Goal: Task Accomplishment & Management: Use online tool/utility

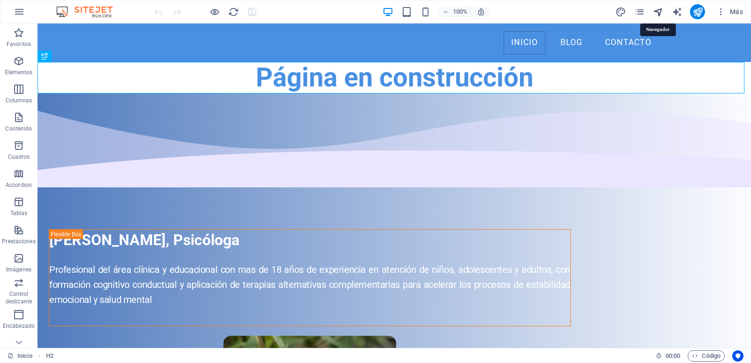
click at [657, 11] on icon "navigator" at bounding box center [658, 12] width 11 height 11
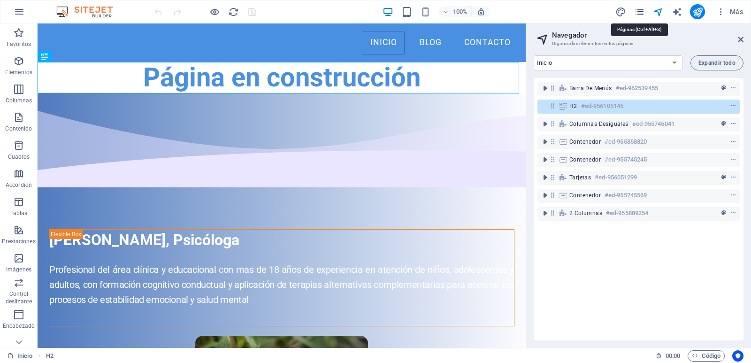
click at [642, 11] on icon "pages" at bounding box center [639, 12] width 11 height 11
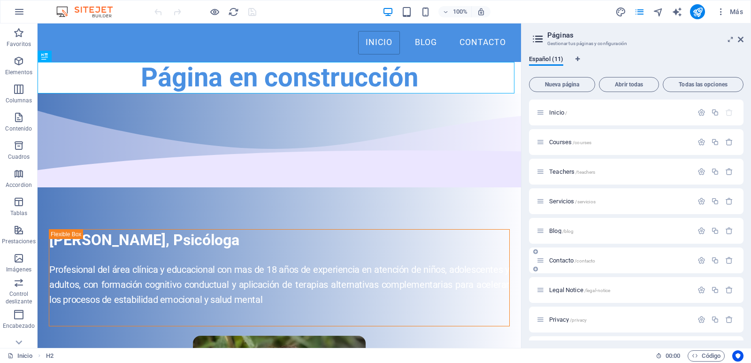
click at [555, 261] on span "Contacto /contacto" at bounding box center [572, 260] width 46 height 7
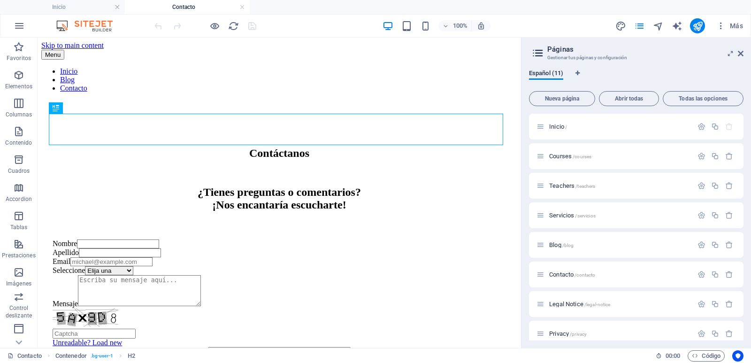
click at [744, 52] on aside "Páginas Gestionar tus páginas y configuración Español (11) Nueva página Abrir t…" at bounding box center [636, 193] width 230 height 310
click at [741, 53] on icon at bounding box center [741, 54] width 6 height 8
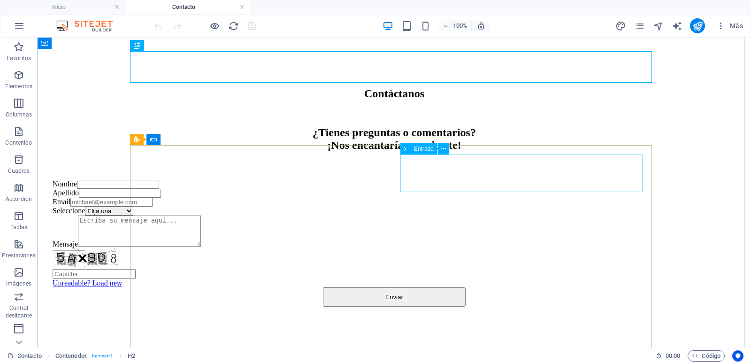
scroll to position [160, 0]
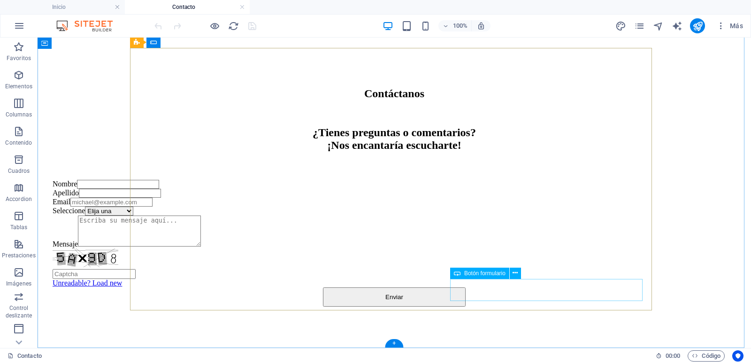
click at [546, 291] on div "Enviar" at bounding box center [394, 296] width 683 height 19
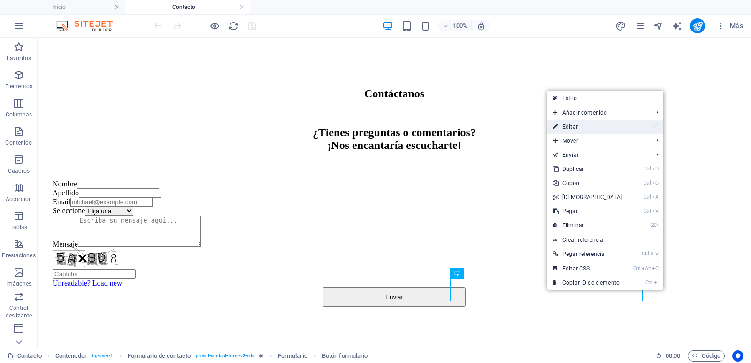
click at [597, 126] on link "⏎ Editar" at bounding box center [587, 127] width 81 height 14
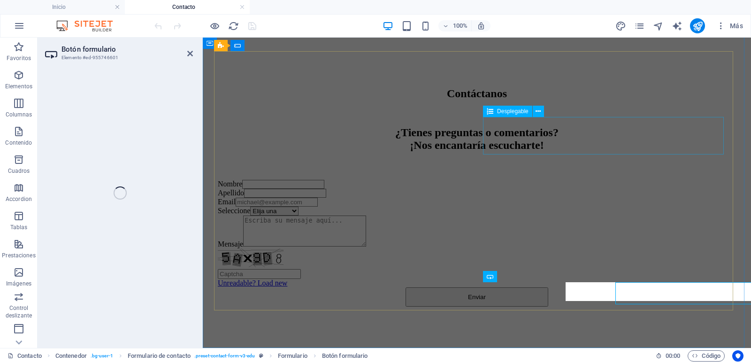
select select "px"
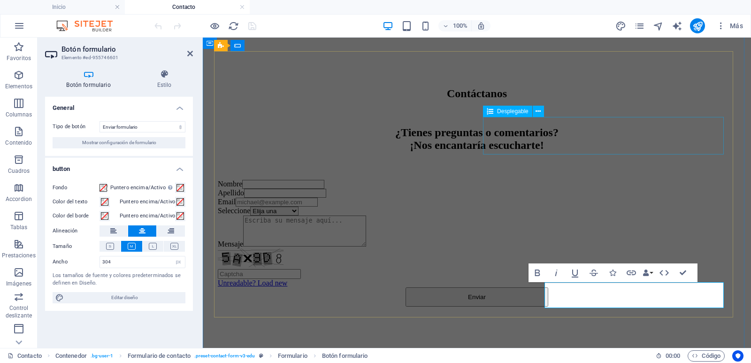
scroll to position [156, 0]
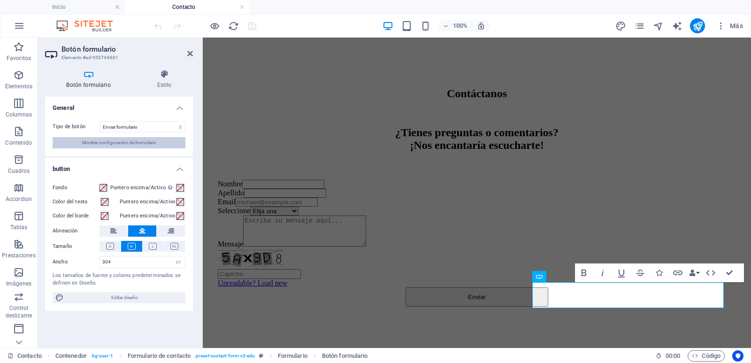
click at [128, 142] on span "Mostrar configuración de formulario" at bounding box center [119, 142] width 74 height 11
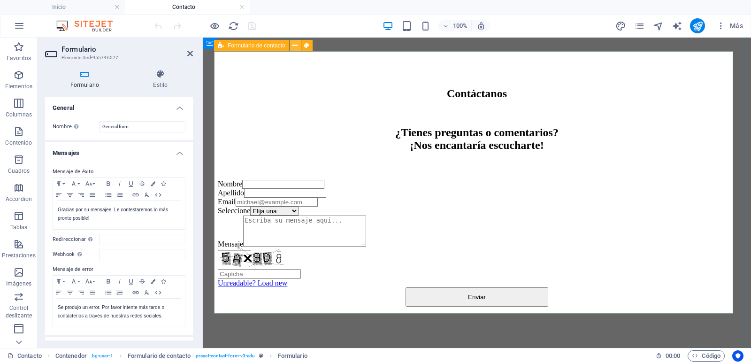
click at [296, 46] on icon at bounding box center [294, 46] width 5 height 10
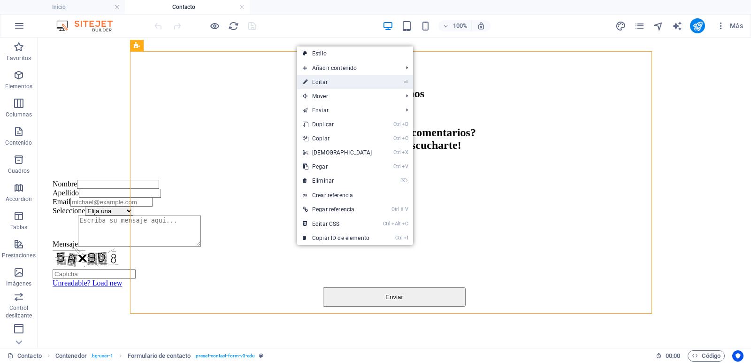
drag, startPoint x: 311, startPoint y: 82, endPoint x: 107, endPoint y: 46, distance: 207.7
click at [311, 82] on link "⏎ Editar" at bounding box center [337, 82] width 81 height 14
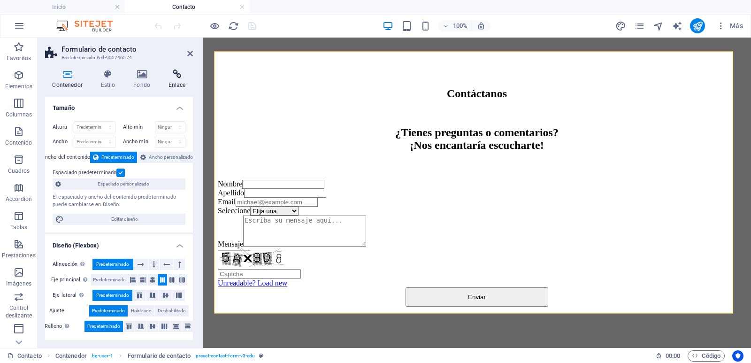
click at [178, 79] on h4 "Enlace" at bounding box center [177, 79] width 32 height 20
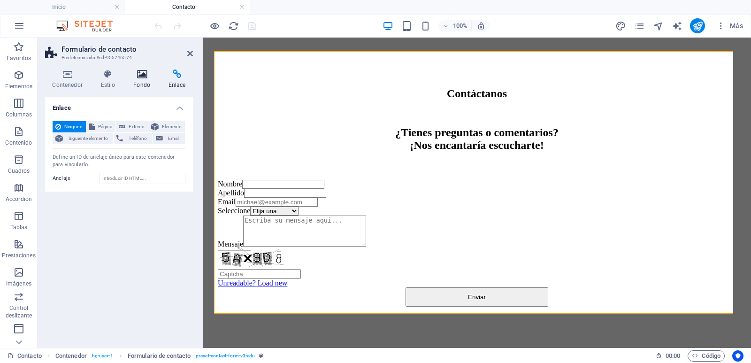
click at [142, 83] on h4 "Fondo" at bounding box center [143, 79] width 35 height 20
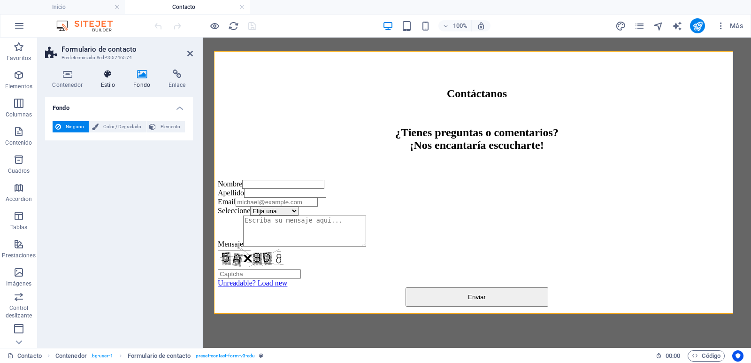
click at [107, 83] on h4 "Estilo" at bounding box center [109, 79] width 33 height 20
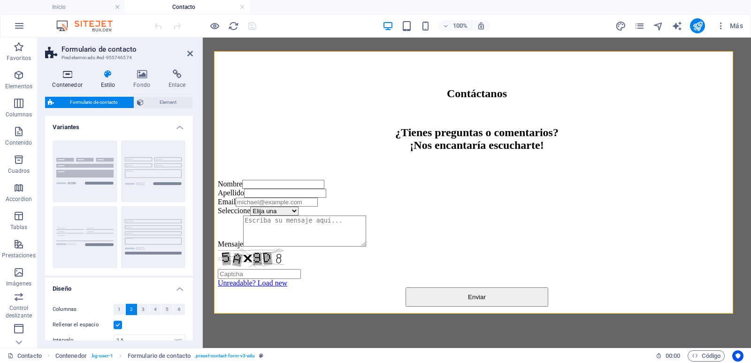
click at [62, 84] on h4 "Contenedor" at bounding box center [69, 79] width 48 height 20
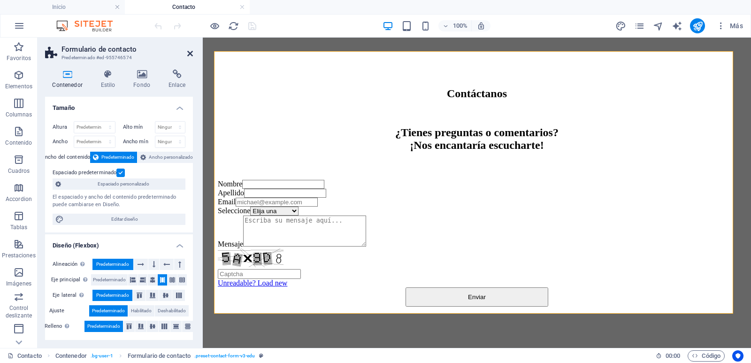
click at [190, 53] on icon at bounding box center [190, 54] width 6 height 8
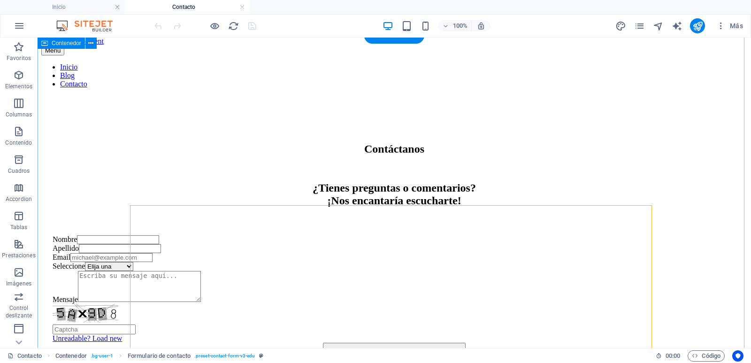
scroll to position [0, 0]
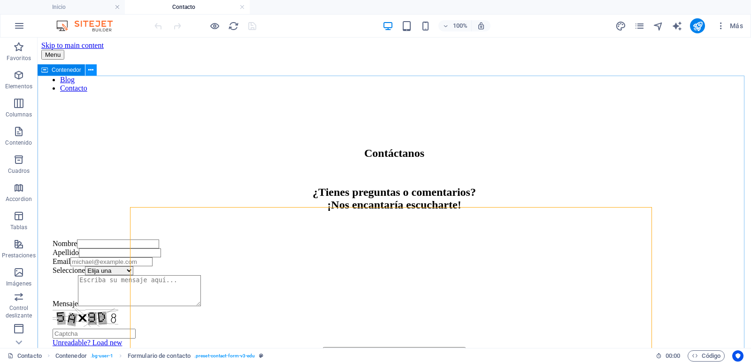
click at [93, 70] on icon at bounding box center [90, 70] width 5 height 10
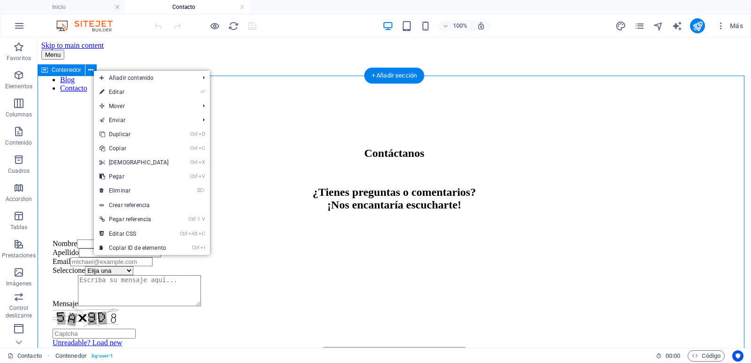
click at [74, 116] on div "Contáctanos ¿Tienes preguntas o comentarios? ¡Nos encantaría escucharte! Nombre…" at bounding box center [394, 252] width 706 height 304
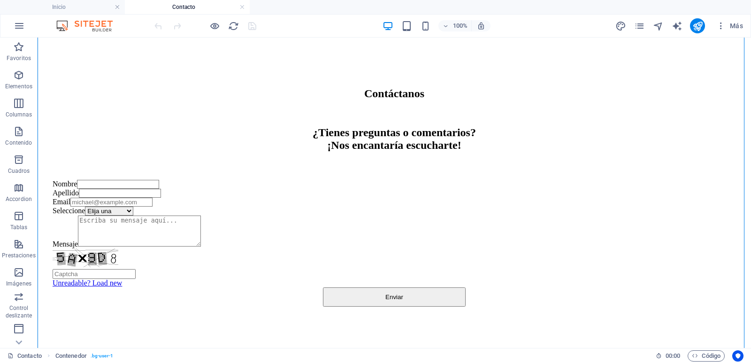
scroll to position [160, 0]
click at [20, 344] on icon at bounding box center [18, 342] width 13 height 13
click at [17, 277] on icon "button" at bounding box center [18, 272] width 11 height 11
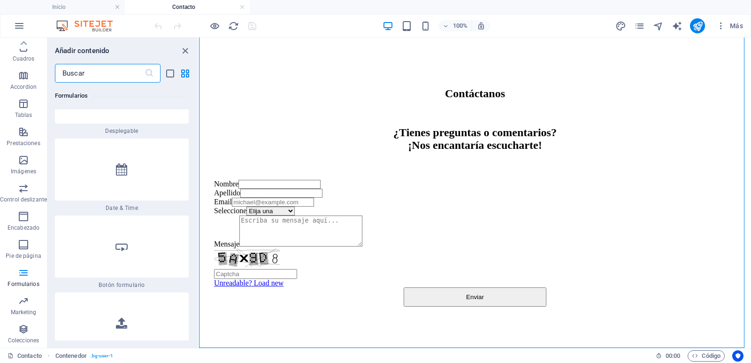
scroll to position [15060, 0]
click at [24, 220] on icon "button" at bounding box center [23, 216] width 11 height 11
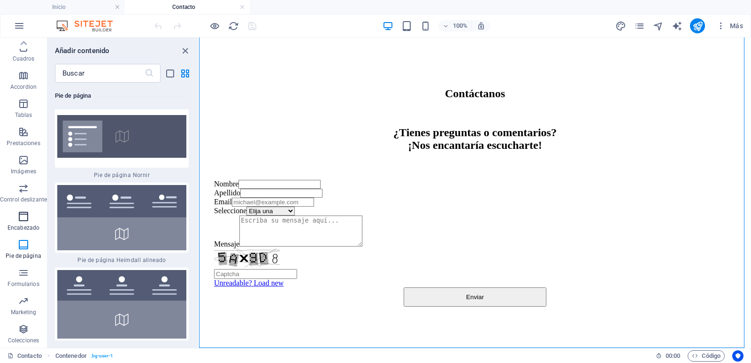
scroll to position [11485, 0]
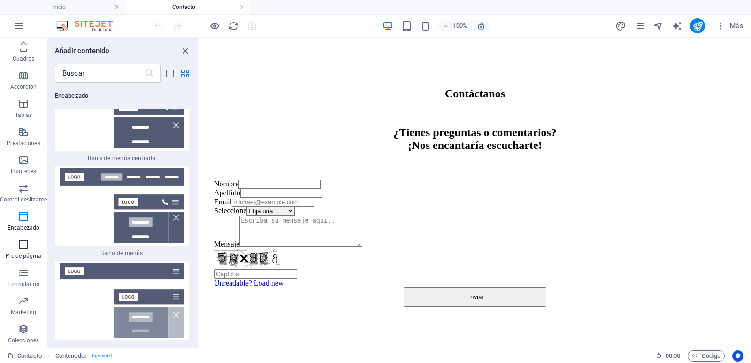
click at [23, 245] on icon "button" at bounding box center [23, 244] width 11 height 11
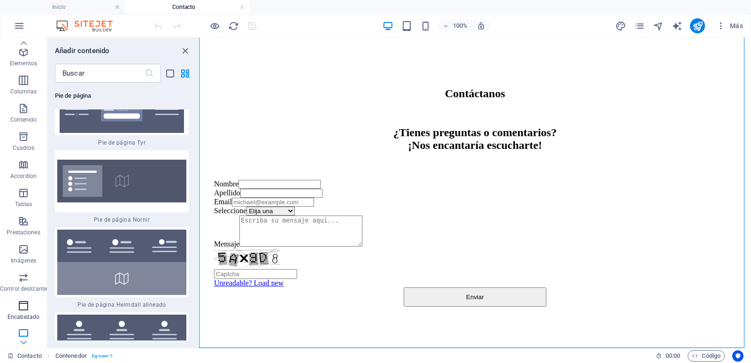
scroll to position [0, 0]
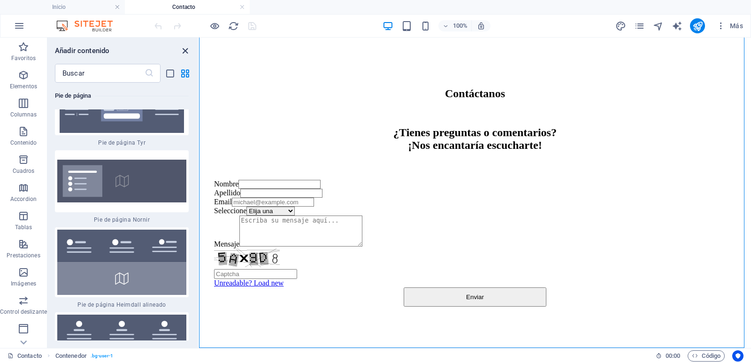
click at [187, 51] on icon "close panel" at bounding box center [185, 51] width 11 height 11
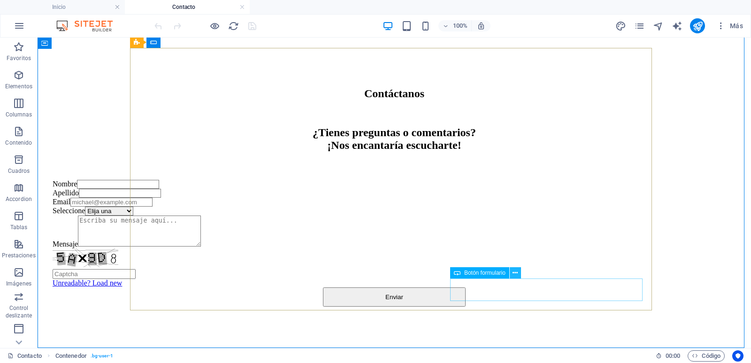
click at [514, 271] on icon at bounding box center [515, 273] width 5 height 10
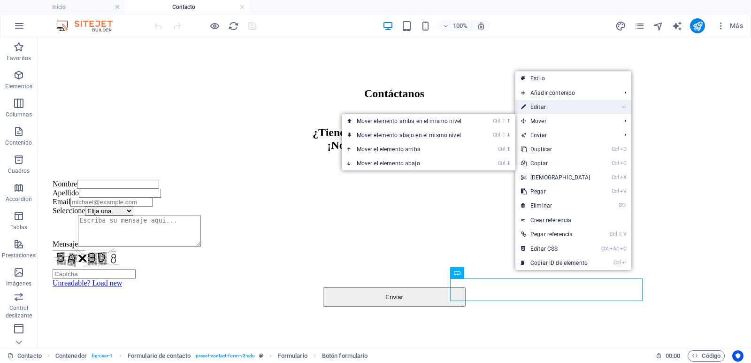
click at [546, 107] on link "⏎ Editar" at bounding box center [555, 107] width 81 height 14
select select "px"
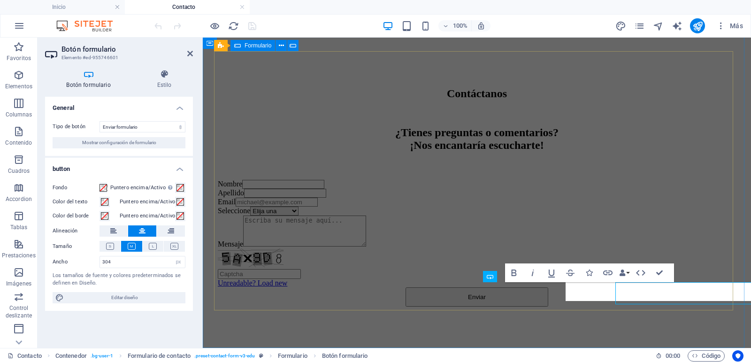
scroll to position [156, 0]
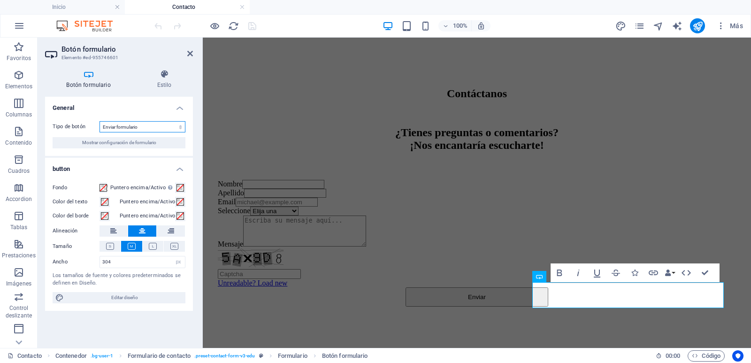
click at [100, 121] on select "Enviar formulario Restablecer formulario Ninguna acción" at bounding box center [143, 126] width 86 height 11
click at [132, 128] on select "Enviar formulario Restablecer formulario Ninguna acción" at bounding box center [143, 126] width 86 height 11
click at [654, 274] on icon "button" at bounding box center [653, 272] width 11 height 11
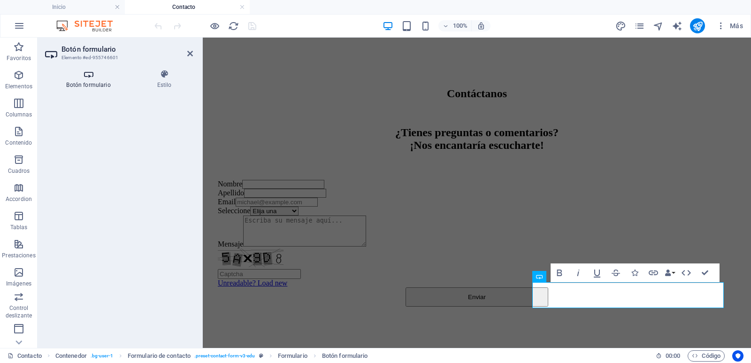
click at [91, 84] on h4 "Botón formulario" at bounding box center [90, 79] width 91 height 20
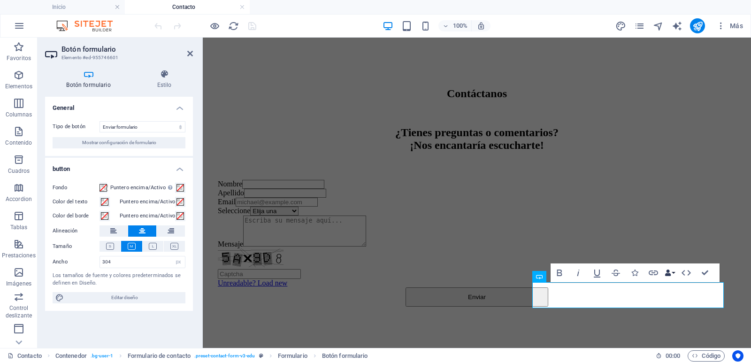
click at [670, 273] on icon "button" at bounding box center [668, 272] width 7 height 7
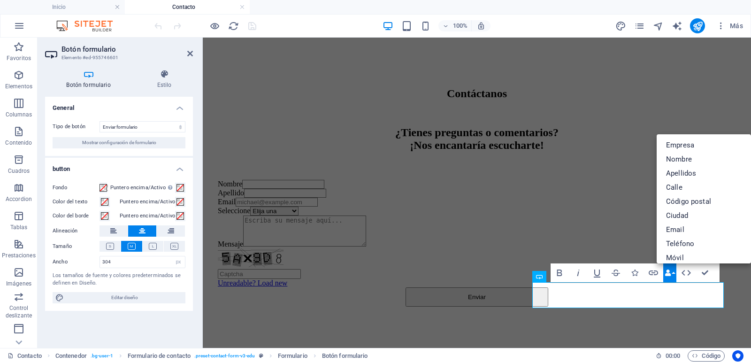
click at [671, 273] on icon "button" at bounding box center [668, 272] width 7 height 7
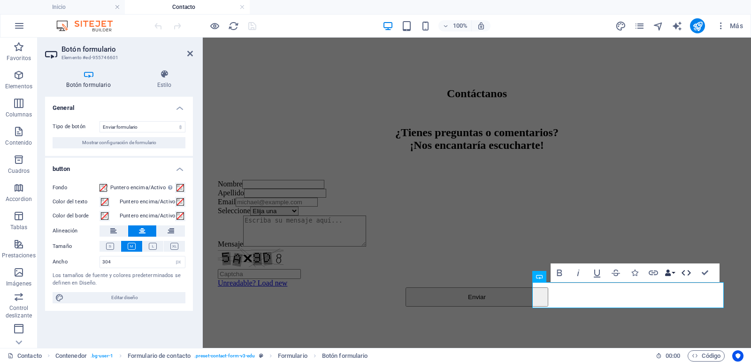
click at [687, 272] on icon "button" at bounding box center [686, 272] width 11 height 11
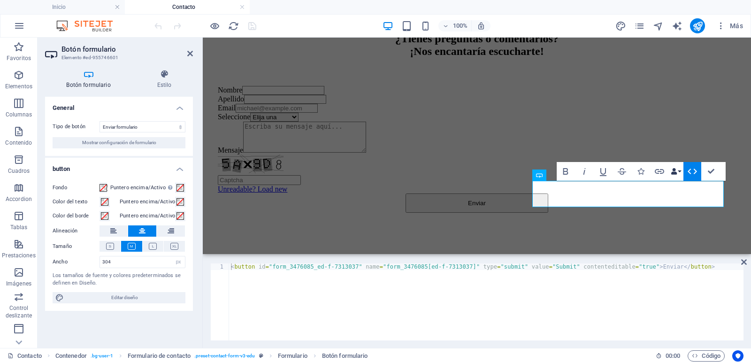
scroll to position [257, 0]
click at [743, 263] on icon at bounding box center [744, 262] width 6 height 8
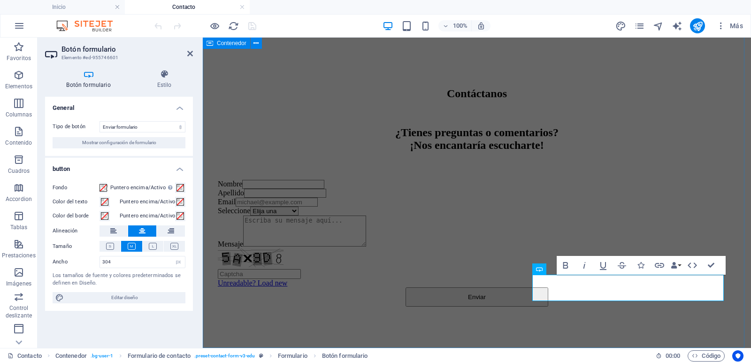
click at [451, 323] on div "Contáctanos ¿Tienes preguntas o comentarios? ¡Nos encantaría escucharte! Nombre…" at bounding box center [477, 192] width 541 height 304
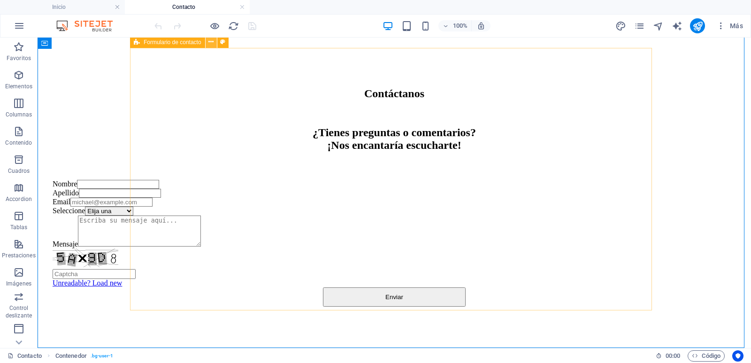
click at [211, 42] on icon at bounding box center [210, 42] width 5 height 10
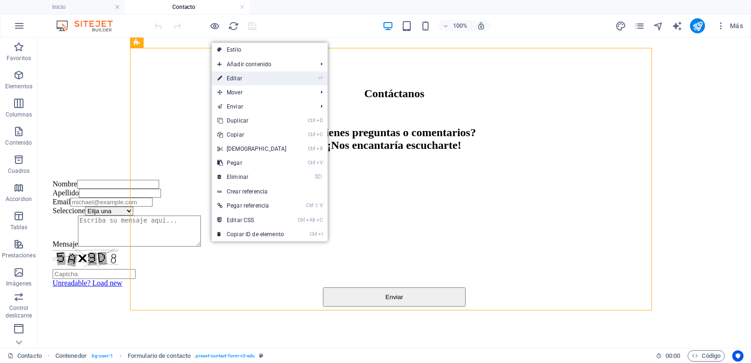
click at [242, 80] on link "⏎ Editar" at bounding box center [252, 78] width 81 height 14
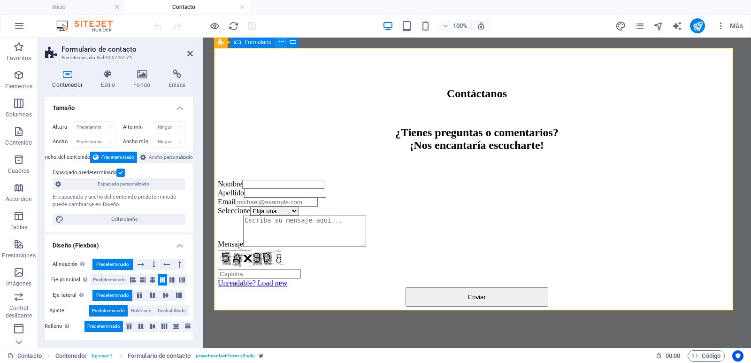
click at [280, 43] on icon at bounding box center [281, 42] width 5 height 10
click at [176, 76] on icon at bounding box center [177, 73] width 32 height 9
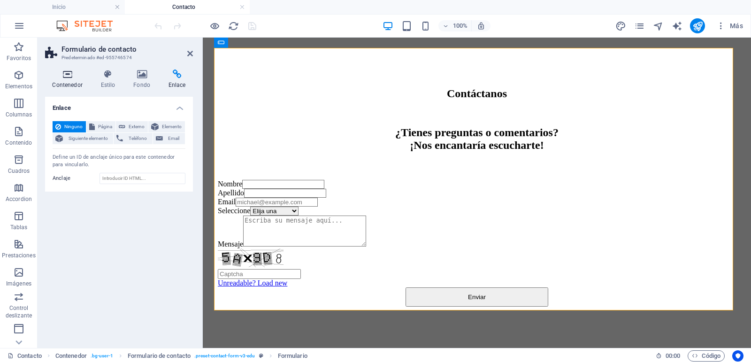
click at [69, 78] on icon at bounding box center [67, 73] width 45 height 9
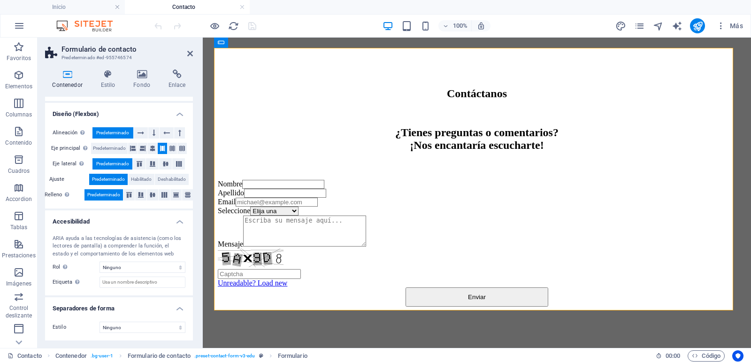
scroll to position [0, 0]
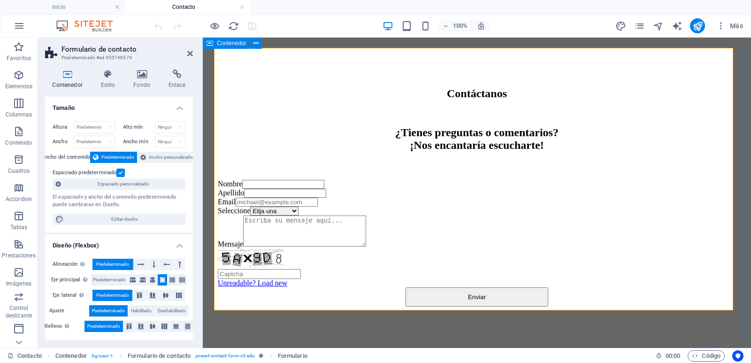
click at [222, 44] on span "Contenedor" at bounding box center [232, 43] width 30 height 6
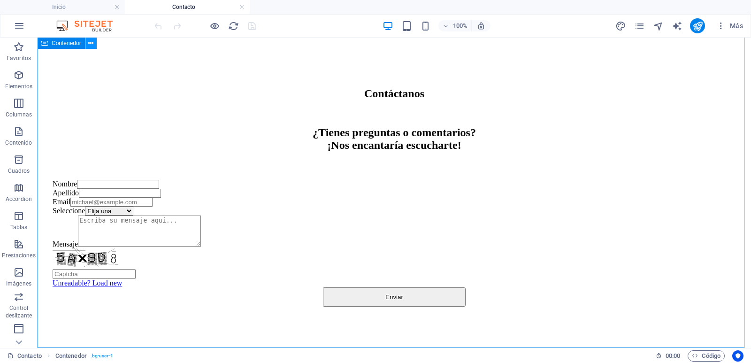
click at [91, 44] on icon at bounding box center [90, 43] width 5 height 10
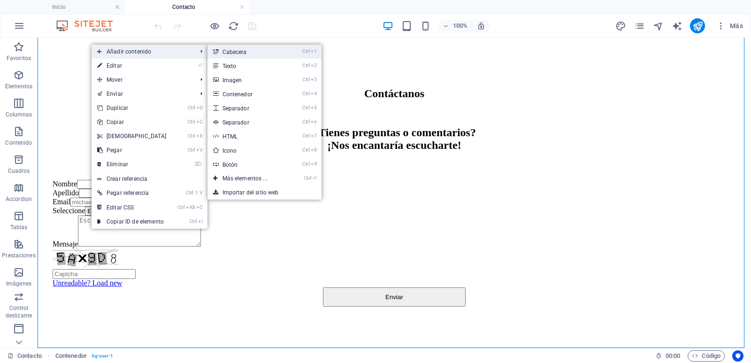
click at [247, 53] on link "Ctrl 1 Cabecera" at bounding box center [246, 52] width 79 height 14
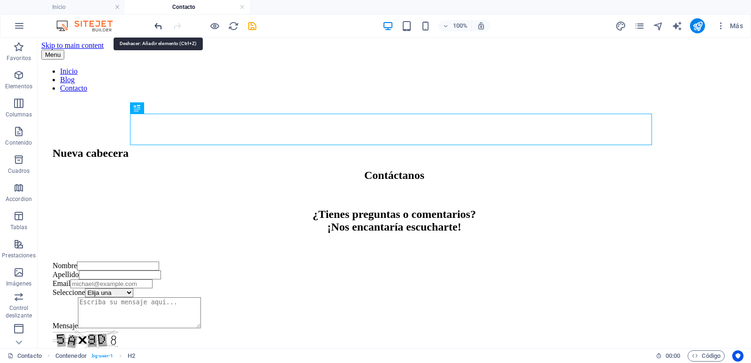
click at [158, 25] on icon "undo" at bounding box center [158, 26] width 11 height 11
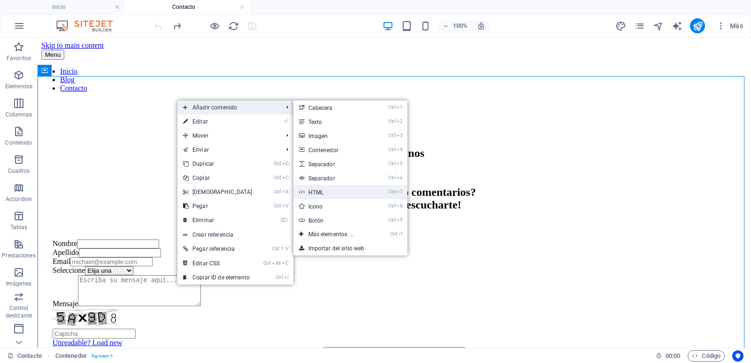
click at [325, 194] on link "Ctrl 7 HTML" at bounding box center [332, 192] width 79 height 14
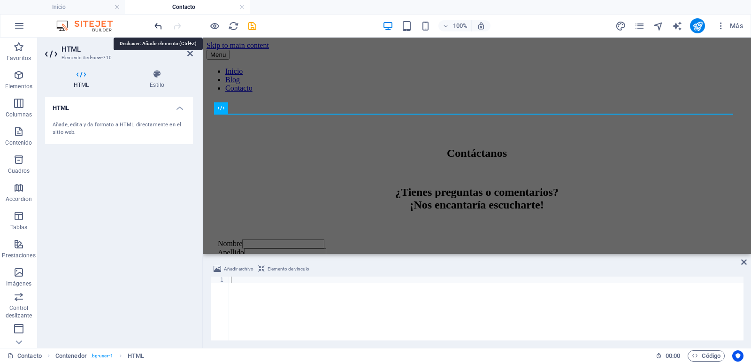
click at [160, 23] on icon "undo" at bounding box center [158, 26] width 11 height 11
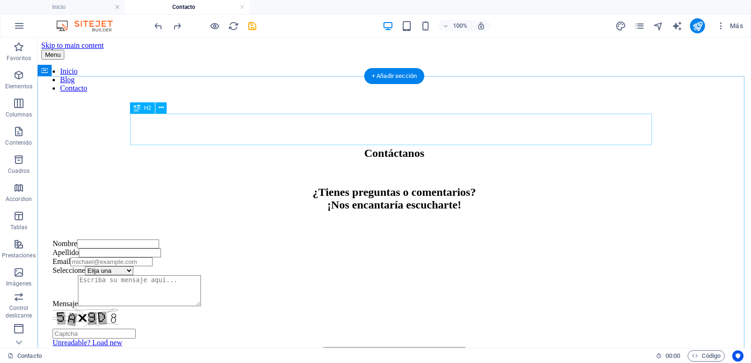
click at [142, 147] on div "Contáctanos" at bounding box center [394, 153] width 683 height 13
click at [73, 113] on div "Contáctanos ¿Tienes preguntas o comentarios? ¡Nos encantaría escucharte! Nombre…" at bounding box center [394, 252] width 706 height 304
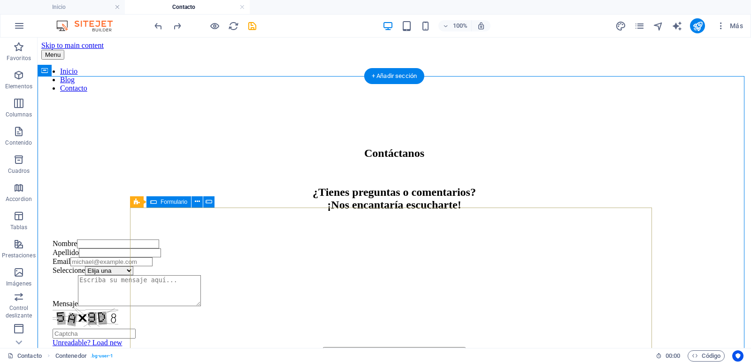
click at [146, 239] on div "Nombre Apellido Email Seleccione Elija una Reserva Consulta Reclamo Felicitacio…" at bounding box center [394, 302] width 683 height 127
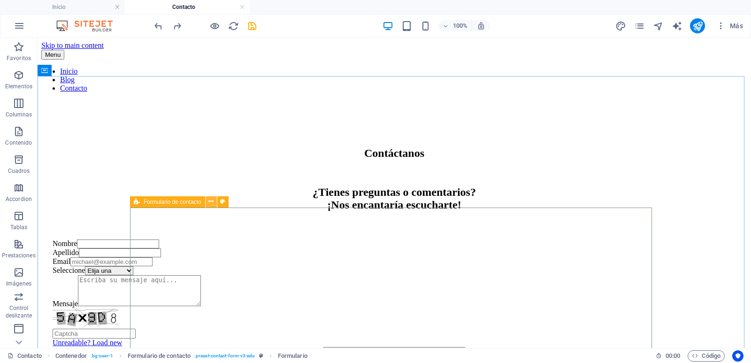
click at [212, 202] on icon at bounding box center [210, 202] width 5 height 10
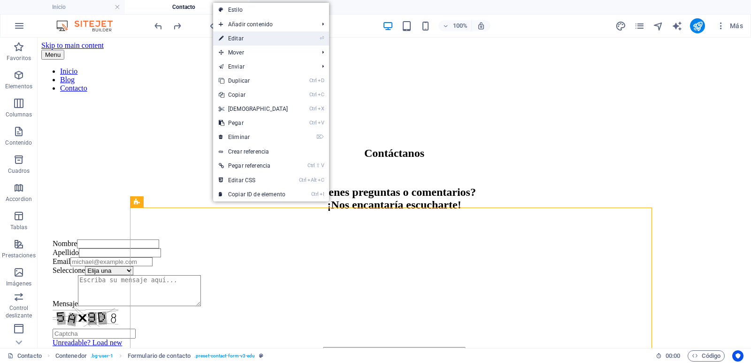
click at [246, 38] on link "⏎ Editar" at bounding box center [253, 38] width 81 height 14
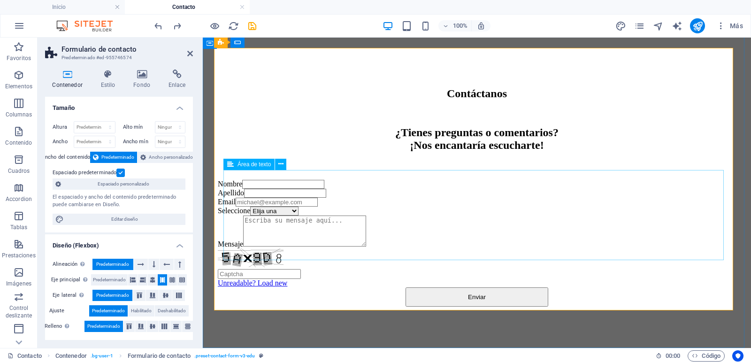
scroll to position [110, 0]
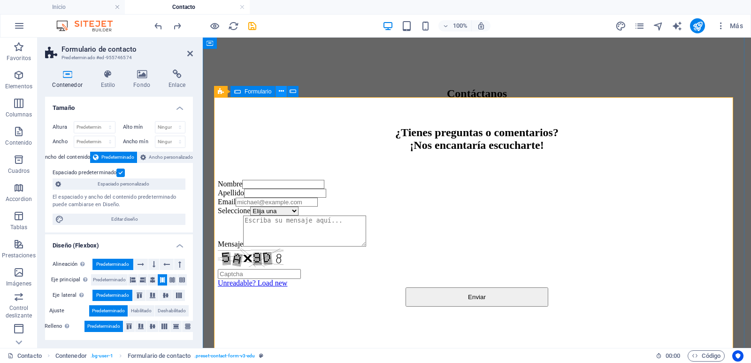
click at [281, 92] on icon at bounding box center [281, 91] width 5 height 10
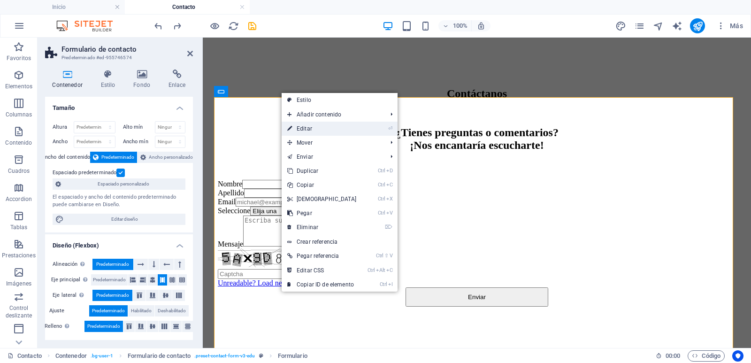
click at [312, 130] on link "⏎ Editar" at bounding box center [322, 129] width 81 height 14
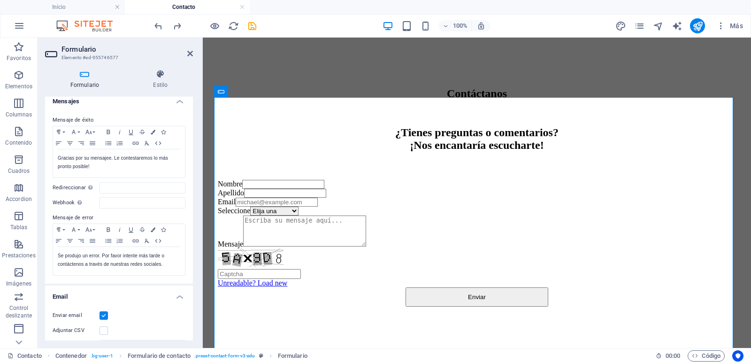
scroll to position [0, 0]
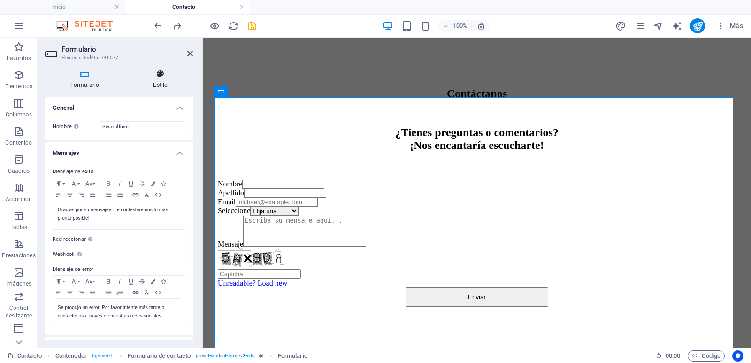
click at [159, 80] on h4 "Estilo" at bounding box center [160, 79] width 65 height 20
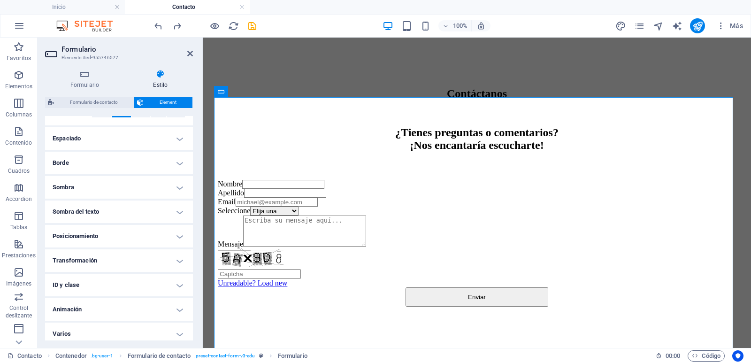
scroll to position [180, 0]
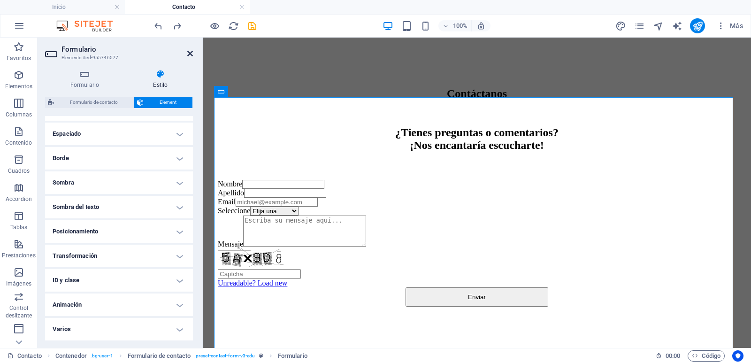
click at [191, 53] on icon at bounding box center [190, 54] width 6 height 8
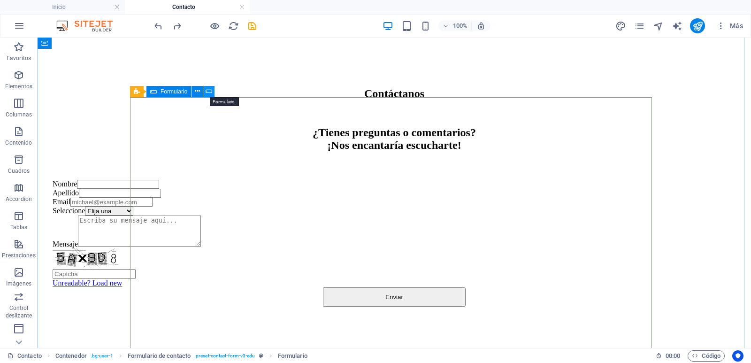
click at [211, 90] on icon at bounding box center [209, 91] width 7 height 10
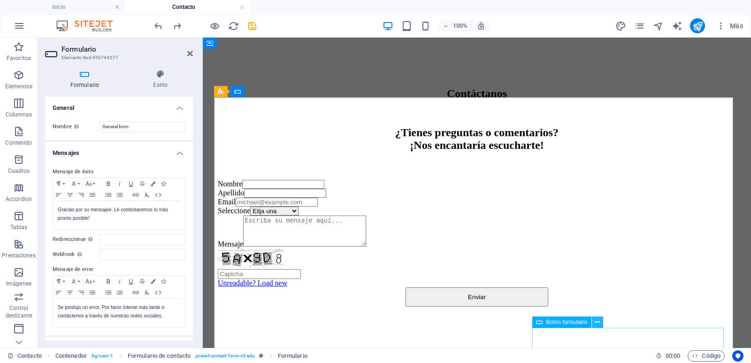
click at [598, 321] on icon at bounding box center [597, 322] width 5 height 10
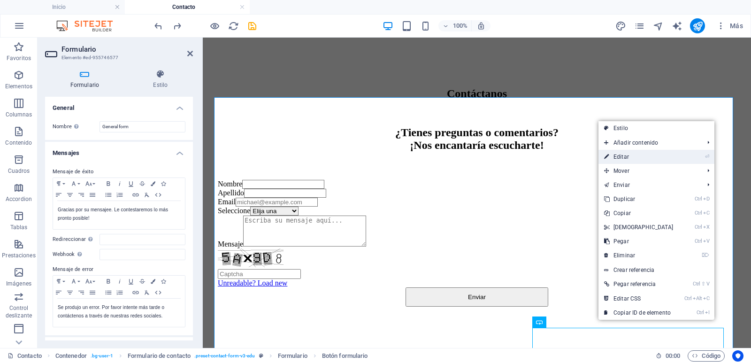
click at [657, 156] on link "⏎ Editar" at bounding box center [638, 157] width 81 height 14
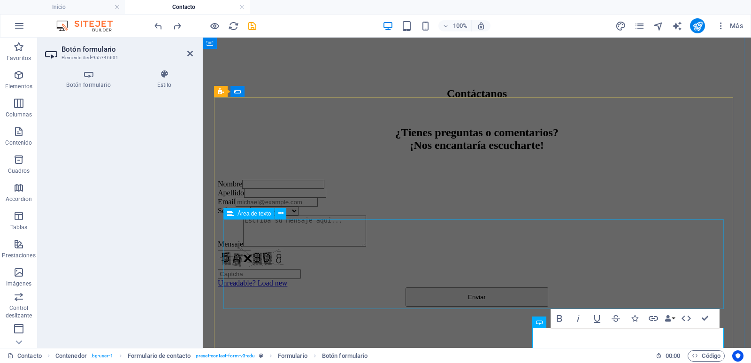
scroll to position [160, 0]
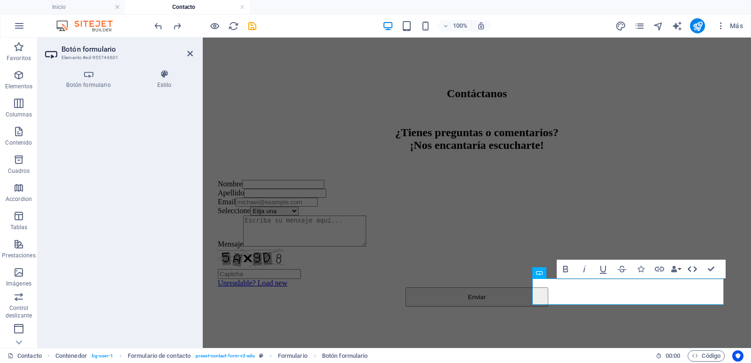
click at [692, 269] on icon "button" at bounding box center [692, 268] width 11 height 11
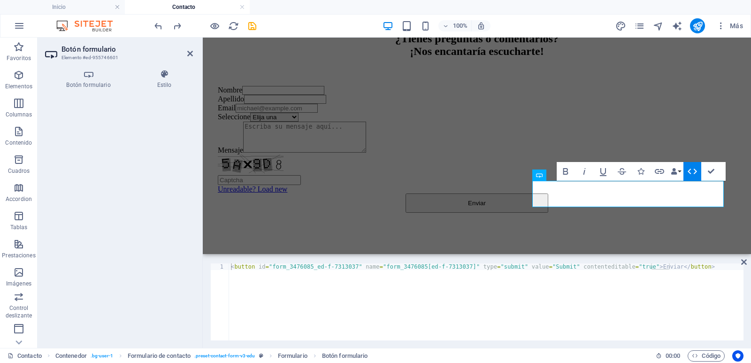
click at [123, 133] on div "General Tipo de botón Enviar formulario Restablecer formulario Ninguna acción M…" at bounding box center [119, 219] width 148 height 244
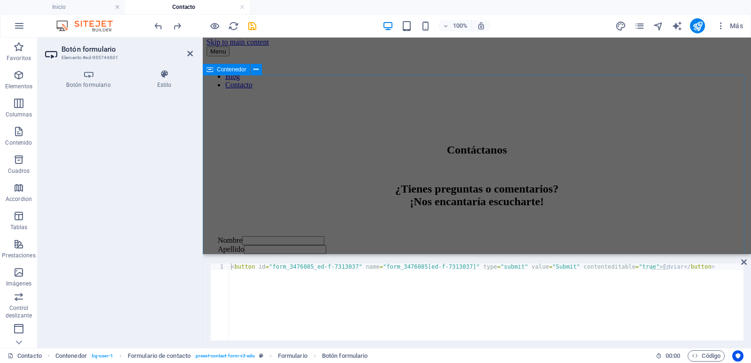
scroll to position [0, 0]
click at [255, 71] on icon at bounding box center [255, 70] width 5 height 10
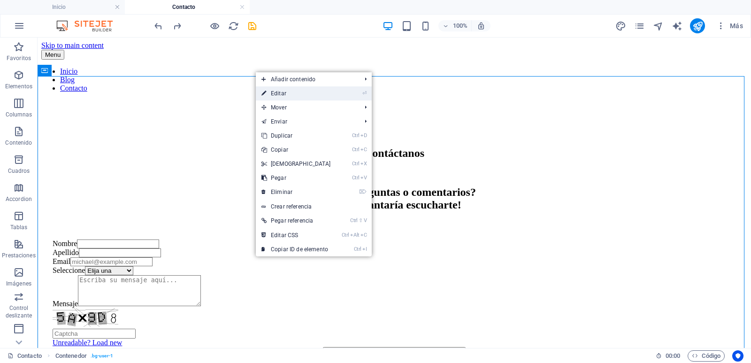
click at [284, 92] on link "⏎ Editar" at bounding box center [296, 93] width 81 height 14
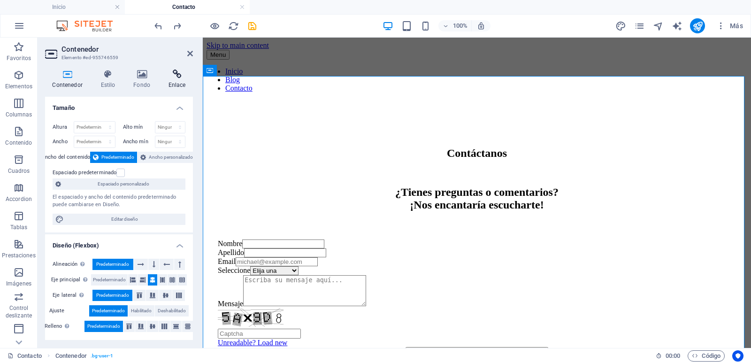
click at [182, 76] on icon at bounding box center [177, 73] width 32 height 9
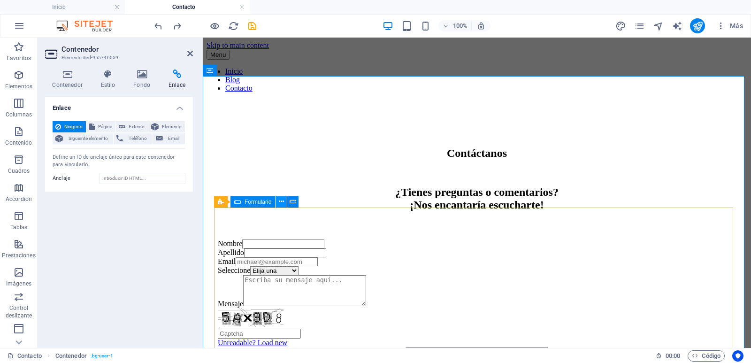
click at [281, 201] on icon at bounding box center [281, 202] width 5 height 10
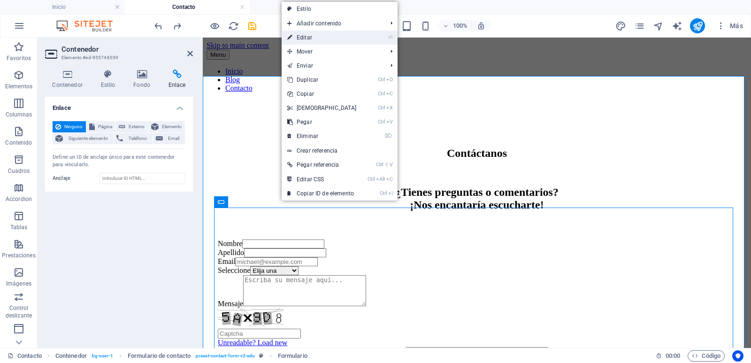
click at [324, 40] on link "⏎ Editar" at bounding box center [322, 38] width 81 height 14
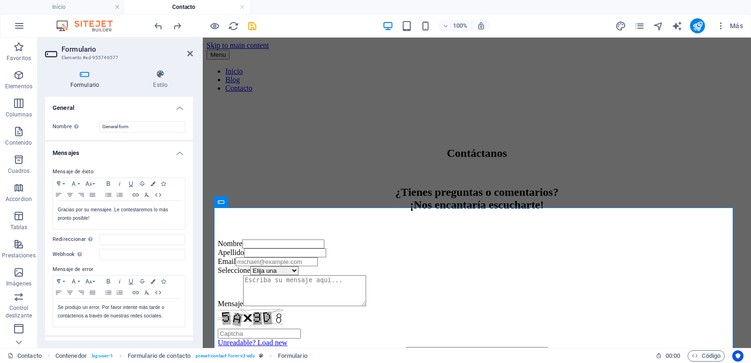
click at [173, 108] on h4 "General" at bounding box center [119, 105] width 148 height 17
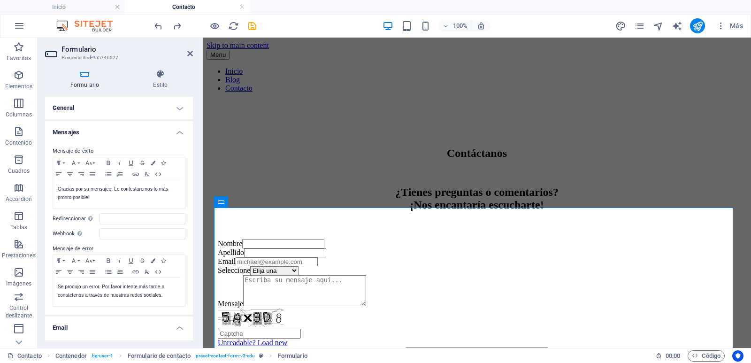
click at [173, 108] on h4 "General" at bounding box center [119, 108] width 148 height 23
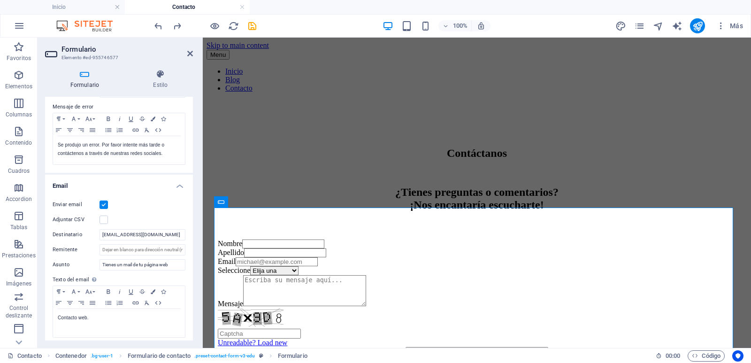
scroll to position [178, 0]
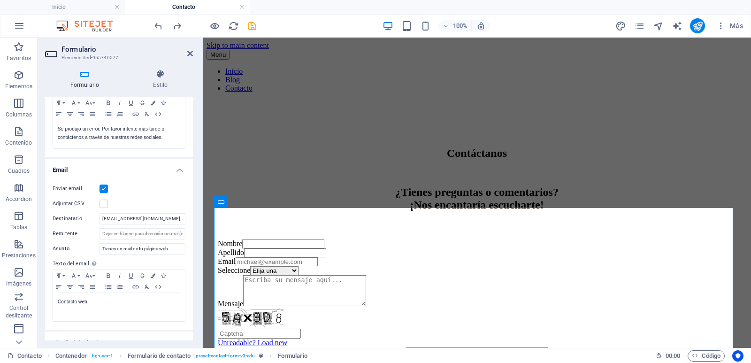
click at [104, 187] on label at bounding box center [104, 188] width 8 height 8
click at [0, 0] on input "Enviar email" at bounding box center [0, 0] width 0 height 0
click at [104, 187] on label at bounding box center [104, 188] width 8 height 8
click at [0, 0] on input "Enviar email" at bounding box center [0, 0] width 0 height 0
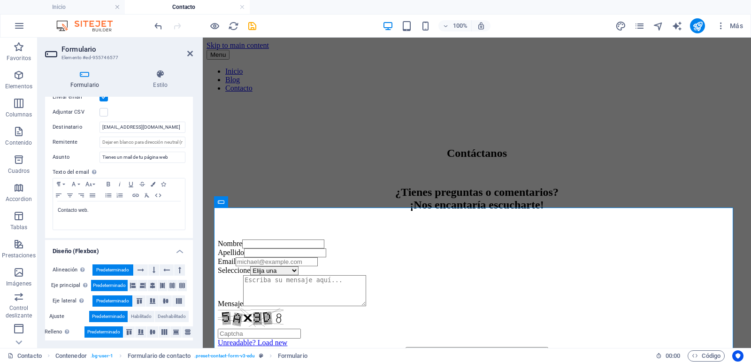
scroll to position [275, 0]
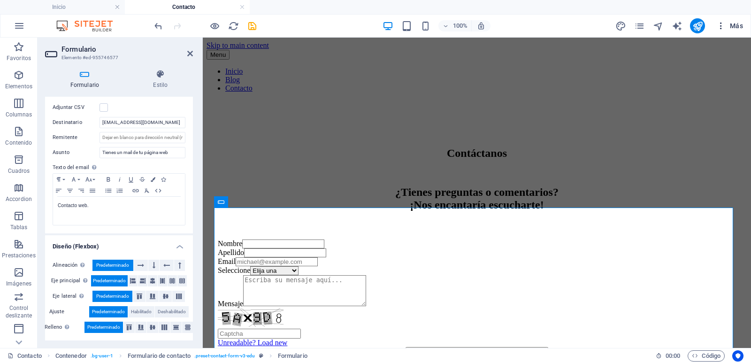
click at [723, 24] on icon "button" at bounding box center [720, 25] width 9 height 9
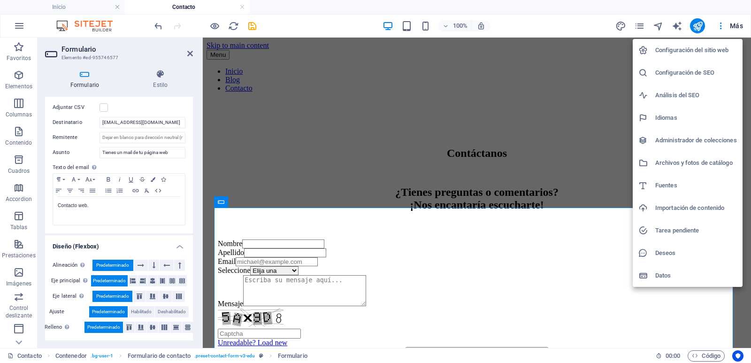
click at [189, 53] on div at bounding box center [375, 181] width 751 height 363
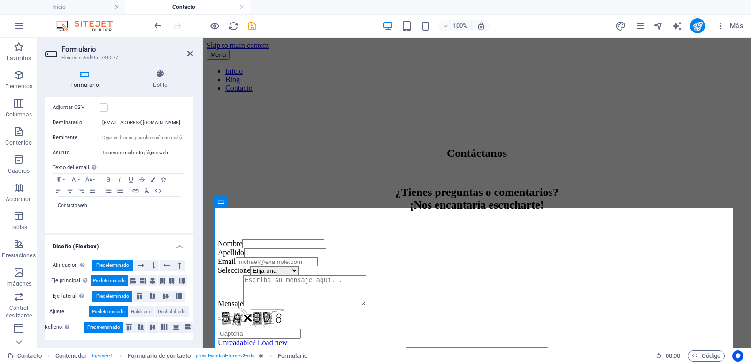
click at [189, 53] on icon at bounding box center [190, 54] width 6 height 8
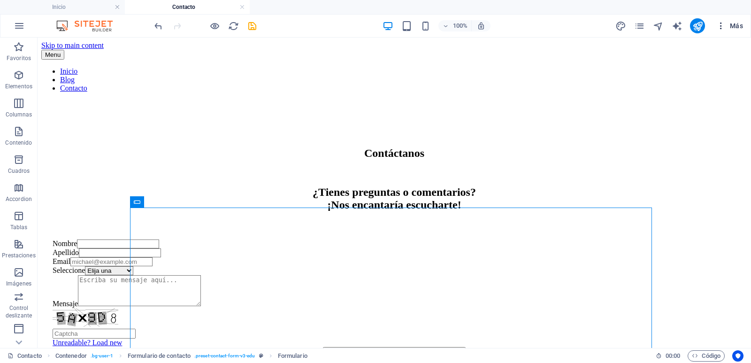
click at [723, 24] on icon "button" at bounding box center [720, 25] width 9 height 9
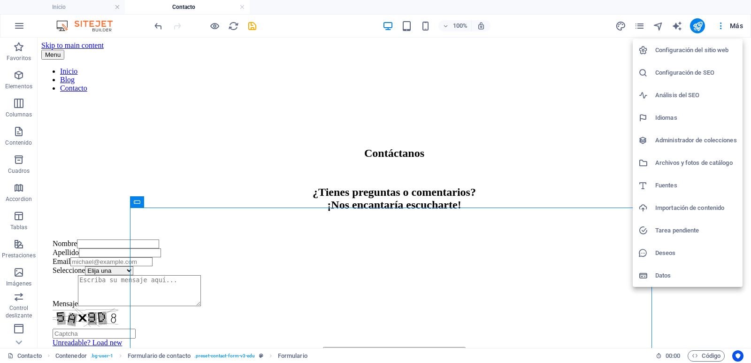
click at [100, 126] on div at bounding box center [375, 181] width 751 height 363
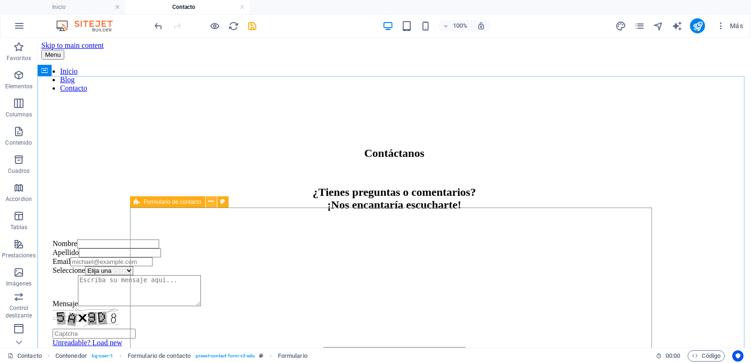
click at [211, 203] on icon at bounding box center [210, 202] width 5 height 10
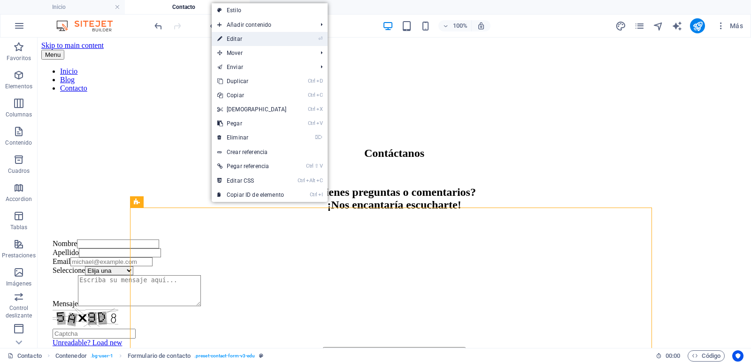
click at [262, 41] on link "⏎ Editar" at bounding box center [252, 39] width 81 height 14
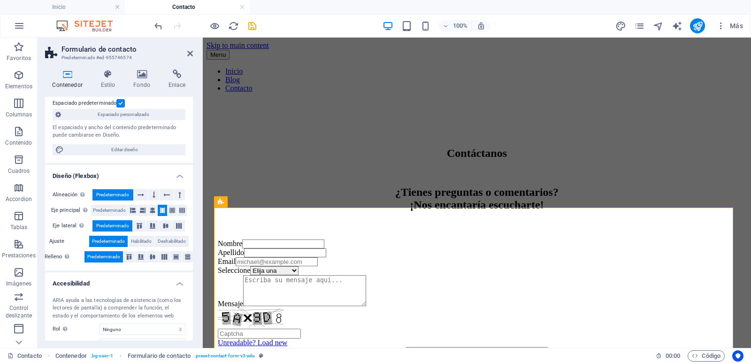
scroll to position [131, 0]
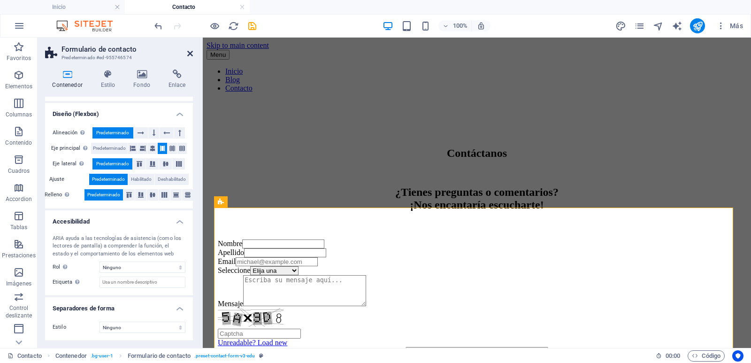
click at [192, 54] on icon at bounding box center [190, 54] width 6 height 8
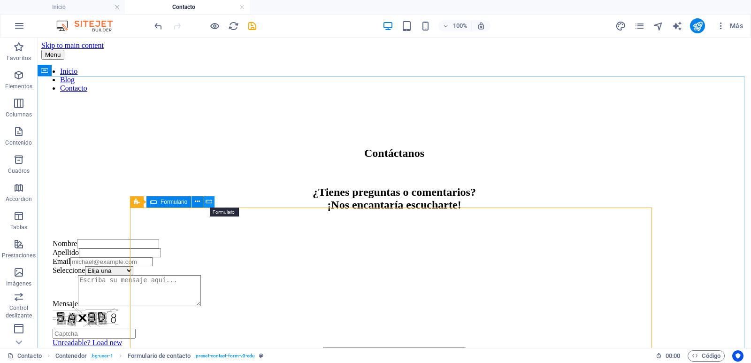
click at [208, 201] on icon at bounding box center [209, 202] width 7 height 10
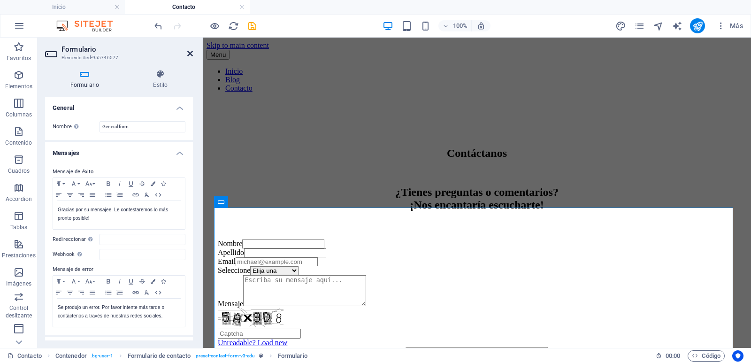
click at [191, 53] on icon at bounding box center [190, 54] width 6 height 8
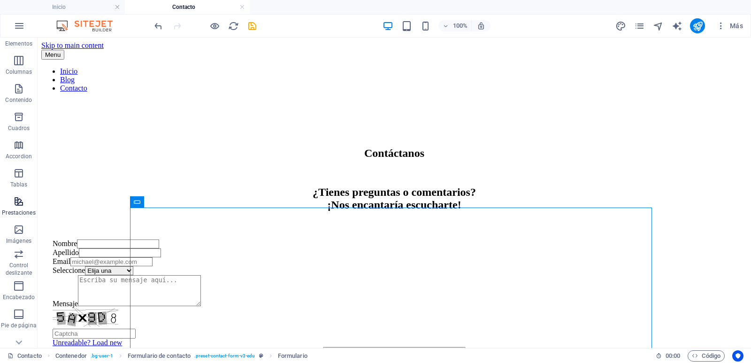
scroll to position [112, 0]
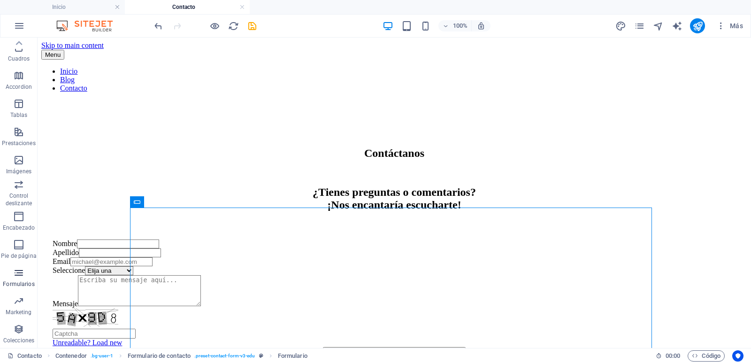
click at [22, 274] on icon "button" at bounding box center [18, 272] width 11 height 11
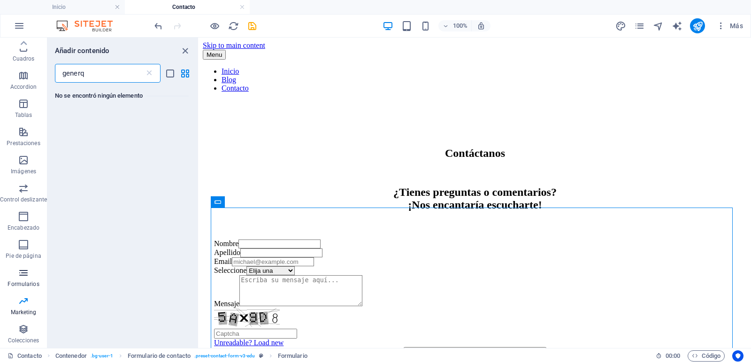
scroll to position [0, 0]
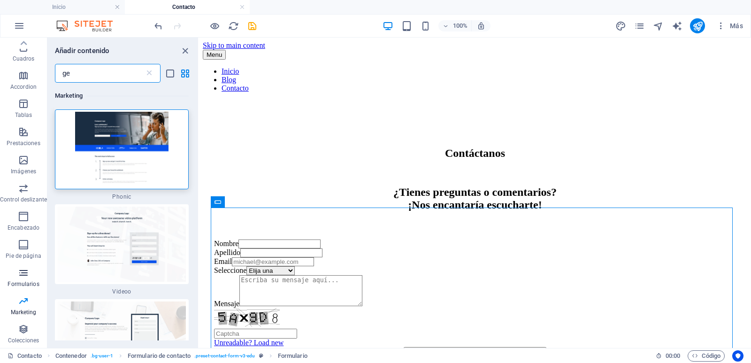
type input "g"
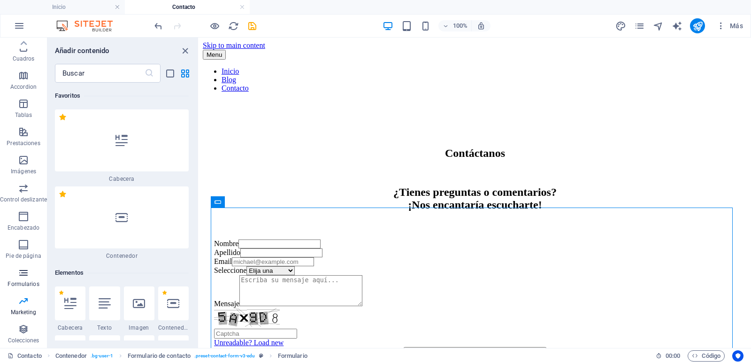
click at [24, 275] on icon "button" at bounding box center [23, 272] width 11 height 11
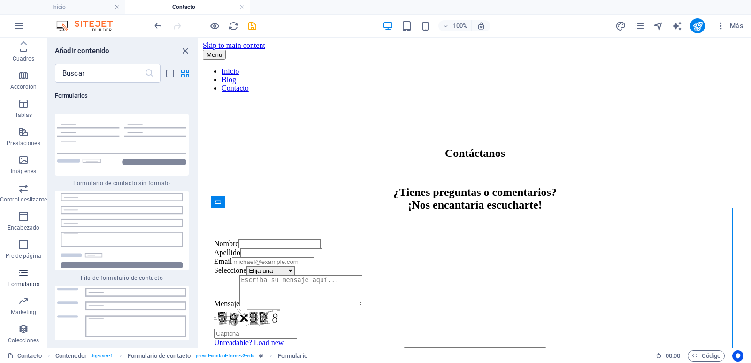
scroll to position [14059, 0]
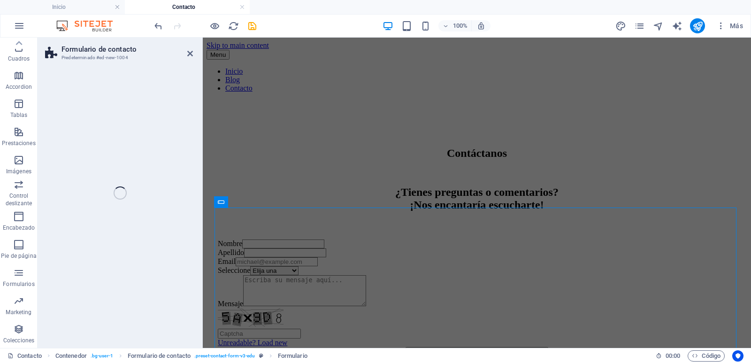
scroll to position [480, 0]
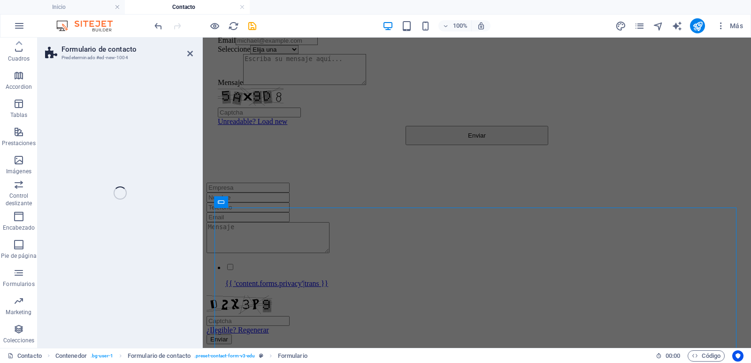
select select "rem"
select select "preset-contact-form-v3-background"
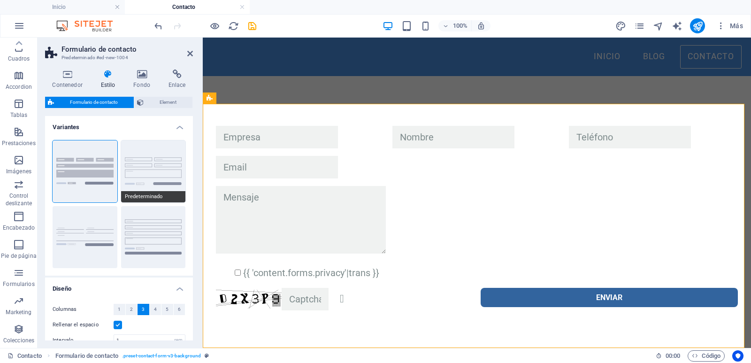
scroll to position [404, 0]
click at [158, 25] on icon "undo" at bounding box center [158, 26] width 11 height 11
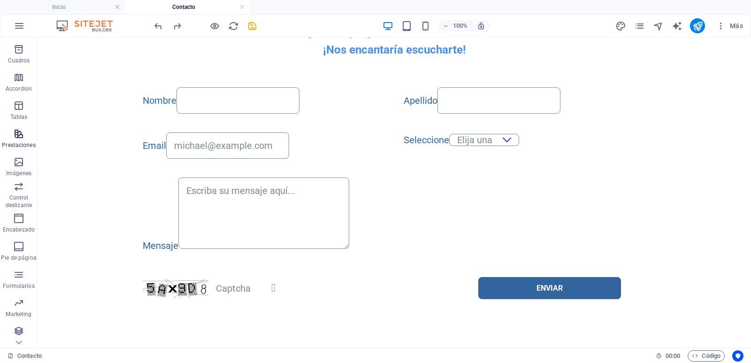
scroll to position [112, 0]
click at [21, 276] on icon "button" at bounding box center [18, 272] width 11 height 11
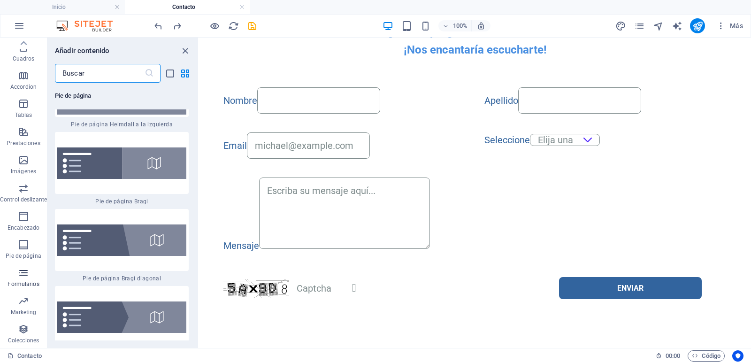
scroll to position [13705, 0]
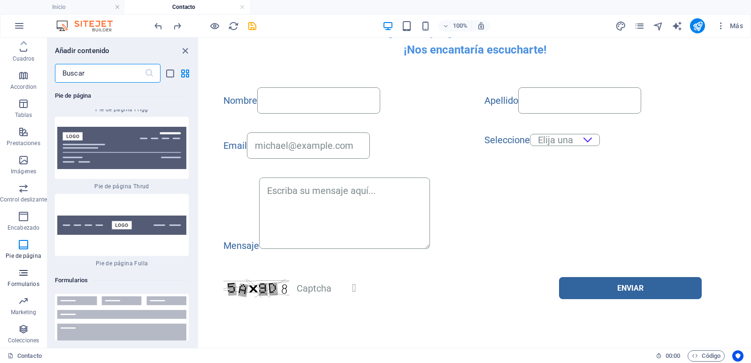
click at [26, 273] on icon "button" at bounding box center [23, 272] width 11 height 11
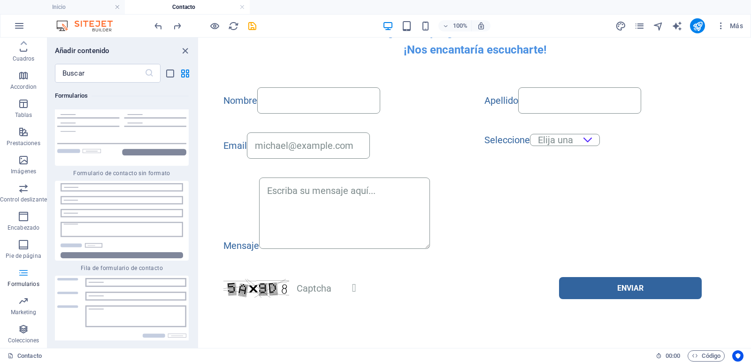
scroll to position [14059, 0]
click at [100, 85] on img at bounding box center [121, 54] width 129 height 62
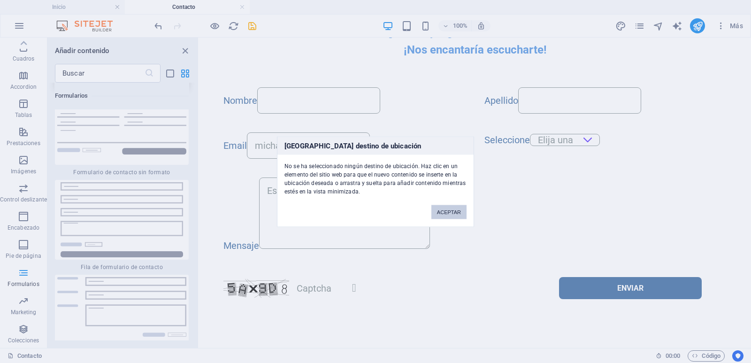
click at [458, 211] on button "ACEPTAR" at bounding box center [448, 212] width 35 height 14
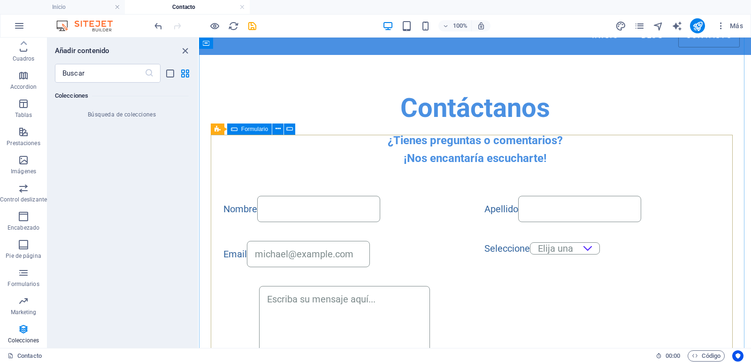
scroll to position [0, 0]
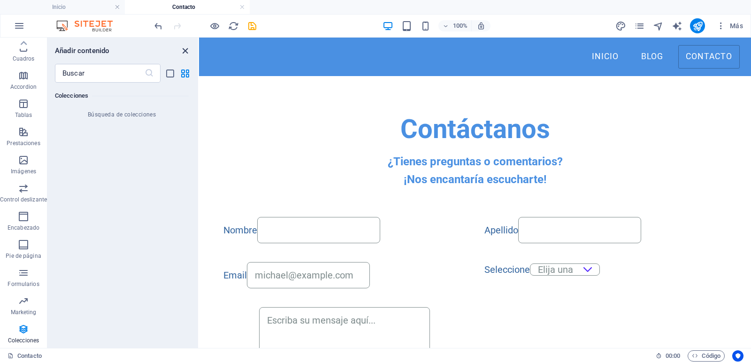
click at [183, 49] on icon "close panel" at bounding box center [185, 51] width 11 height 11
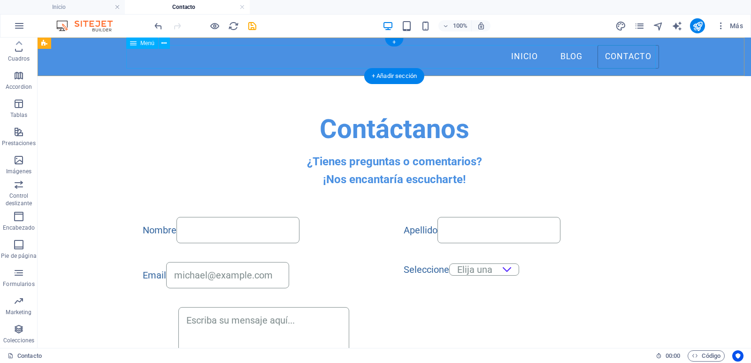
scroll to position [112, 0]
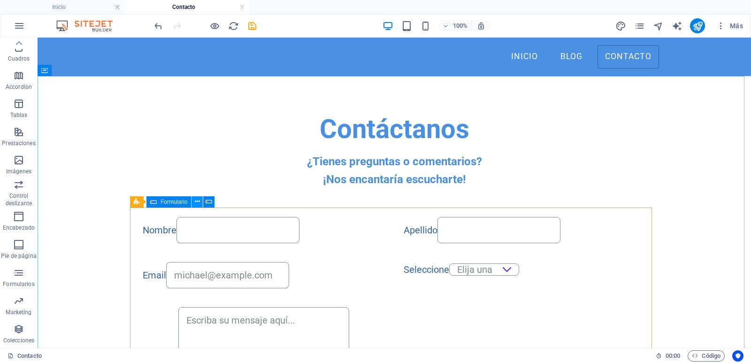
click at [199, 202] on icon at bounding box center [197, 202] width 5 height 10
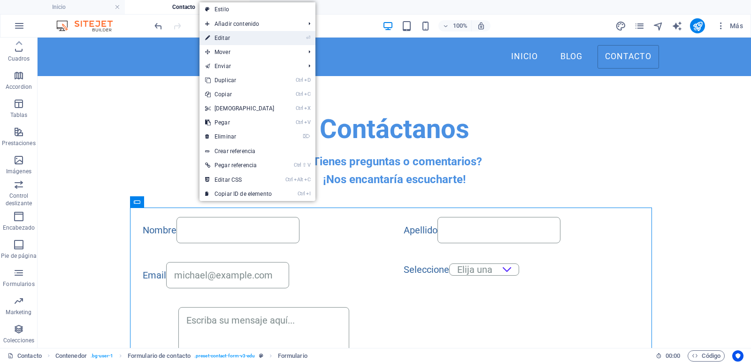
click at [230, 39] on link "⏎ Editar" at bounding box center [239, 38] width 81 height 14
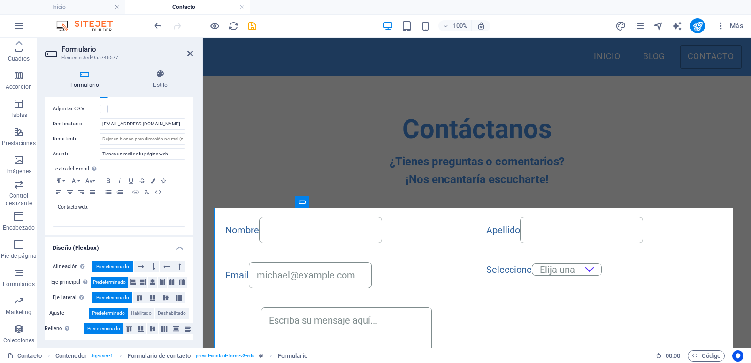
scroll to position [275, 0]
click at [711, 354] on span "Código" at bounding box center [706, 355] width 29 height 11
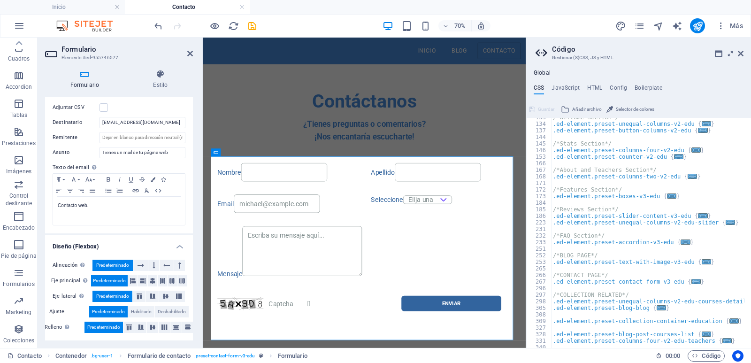
scroll to position [145, 0]
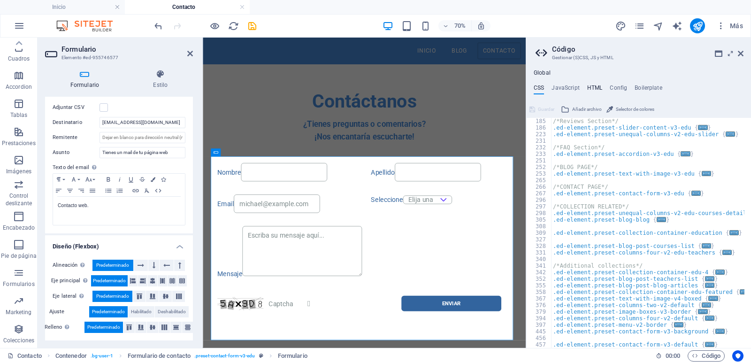
click at [589, 88] on h4 "HTML" at bounding box center [594, 89] width 15 height 10
type textarea "<a href="#main-content" class="wv-link-content button">Skip to main content</a>"
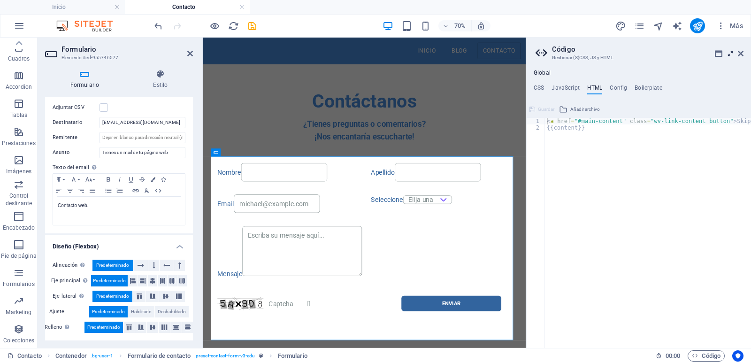
click at [730, 55] on icon at bounding box center [730, 54] width 0 height 8
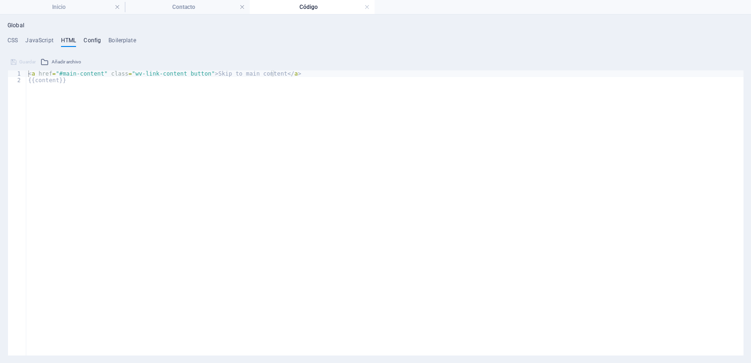
click at [91, 39] on h4 "Config" at bounding box center [92, 42] width 17 height 10
type textarea "$color-background: #ffffff;"
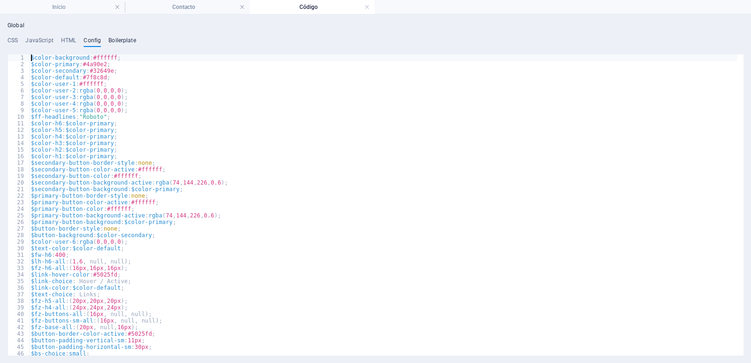
click at [120, 39] on h4 "Boilerplate" at bounding box center [122, 42] width 28 height 10
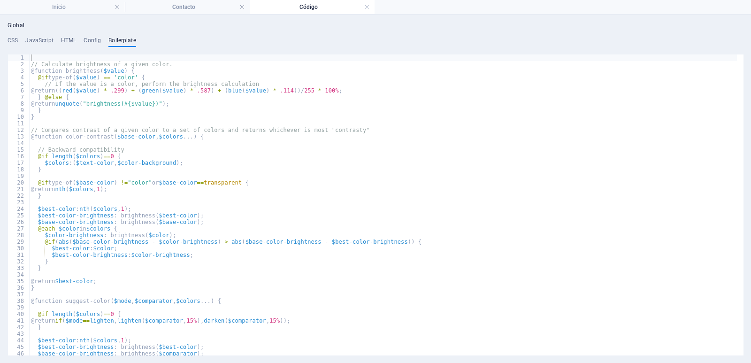
click at [37, 36] on div "Global CSS JavaScript HTML Config Boilerplate /* ----- Academix Education Templ…" at bounding box center [376, 188] width 736 height 333
click at [37, 39] on h4 "JavaScript" at bounding box center [39, 42] width 28 height 10
type textarea "/* JS for preset "Menu V2" */"
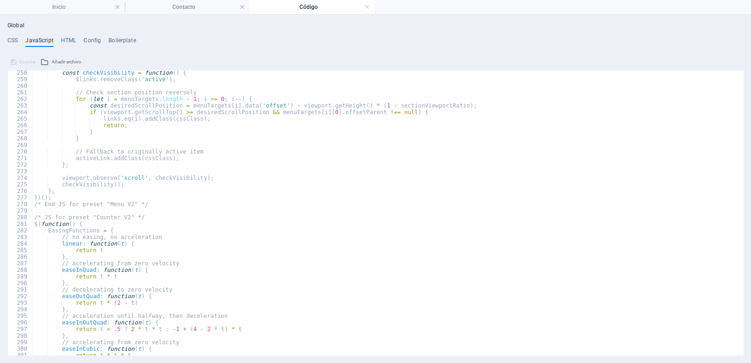
scroll to position [1859, 0]
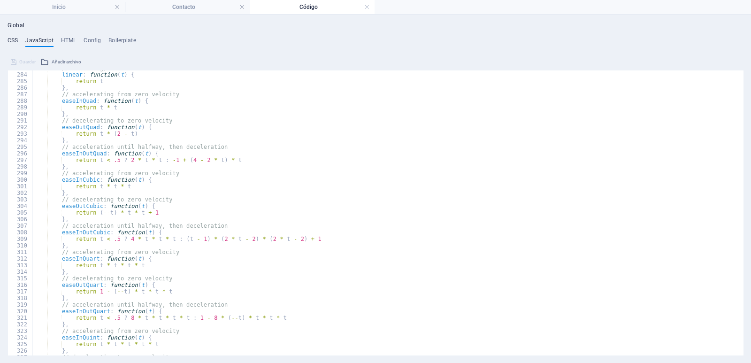
click at [10, 38] on h4 "CSS" at bounding box center [13, 42] width 10 height 10
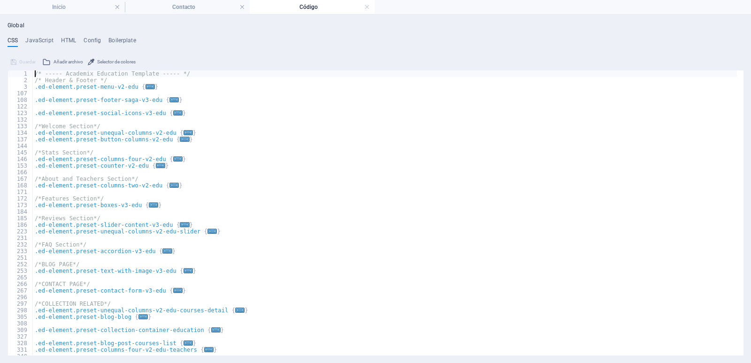
scroll to position [0, 0]
click at [68, 38] on h4 "HTML" at bounding box center [68, 42] width 15 height 10
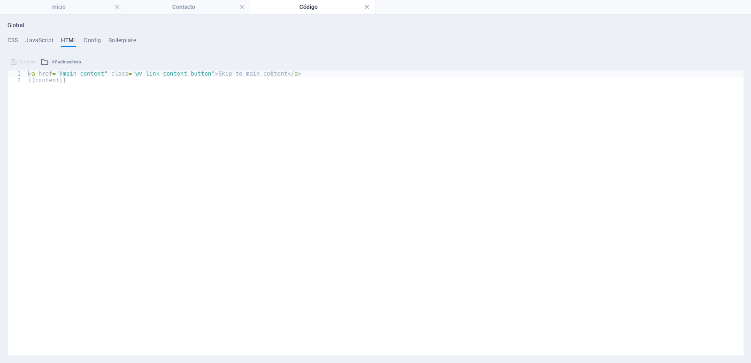
click at [368, 9] on link at bounding box center [367, 7] width 6 height 9
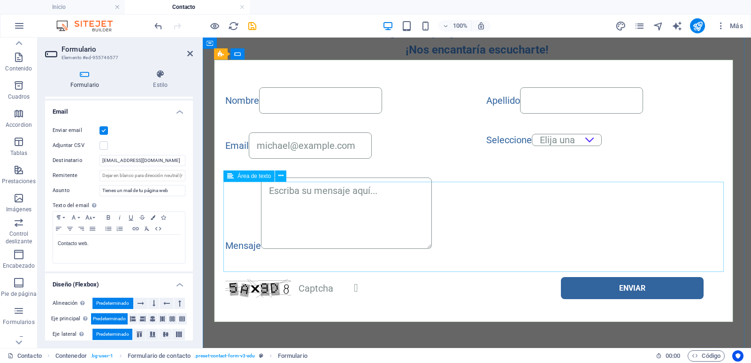
scroll to position [148, 0]
click at [218, 53] on icon at bounding box center [221, 53] width 6 height 11
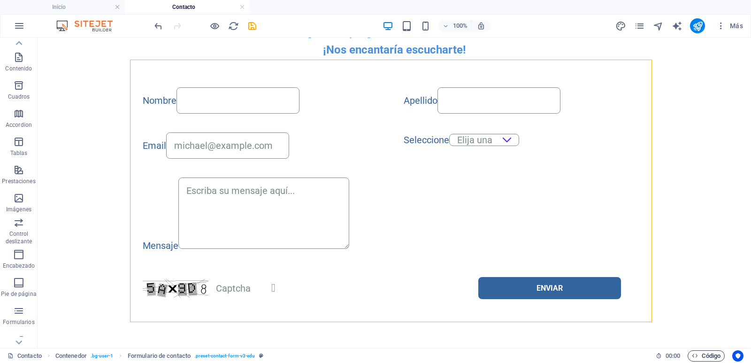
click at [707, 356] on span "Código" at bounding box center [706, 355] width 29 height 11
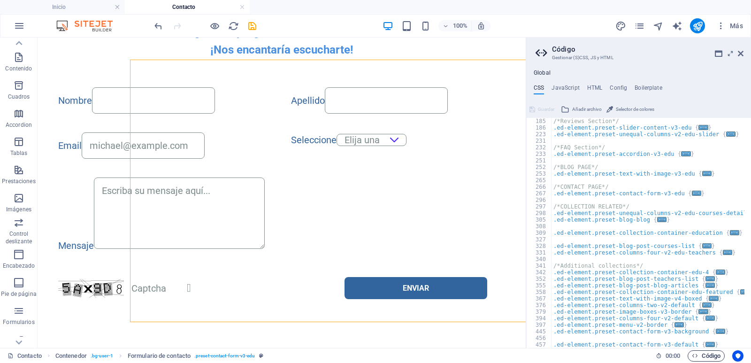
scroll to position [145, 0]
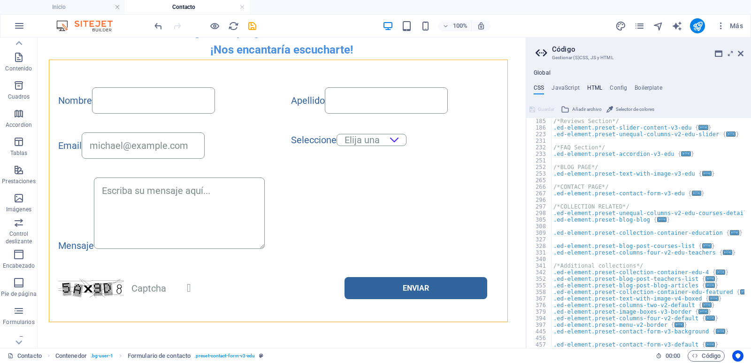
click at [596, 88] on h4 "HTML" at bounding box center [594, 89] width 15 height 10
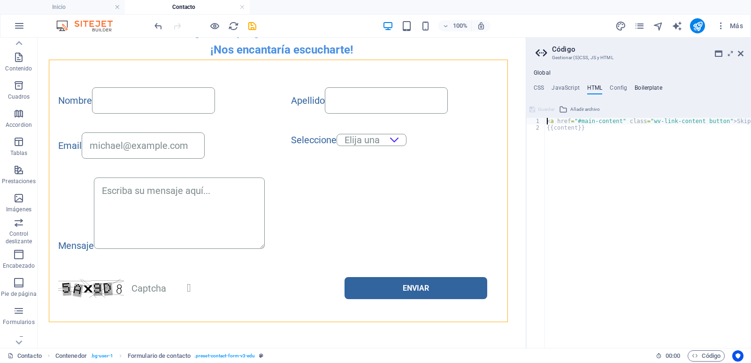
click at [647, 89] on h4 "Boilerplate" at bounding box center [649, 89] width 28 height 10
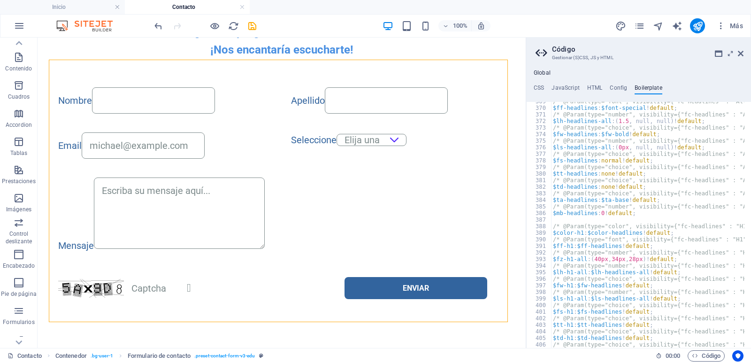
scroll to position [1362, 0]
click at [743, 53] on icon at bounding box center [741, 54] width 6 height 8
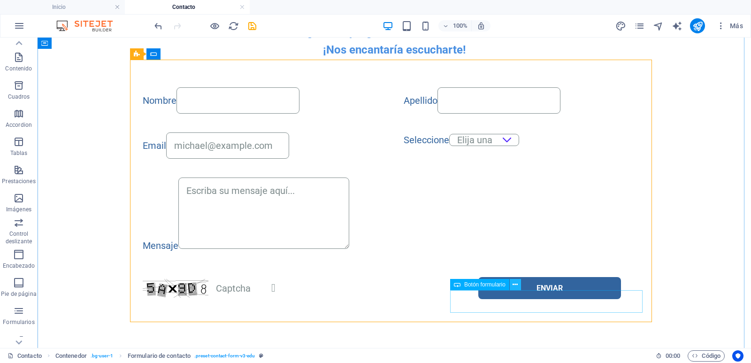
click at [515, 284] on icon at bounding box center [515, 285] width 5 height 10
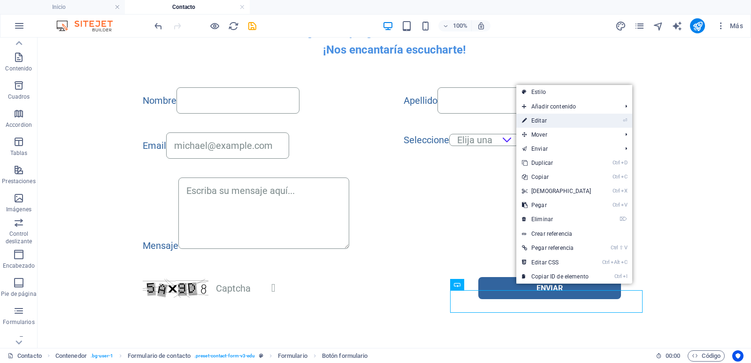
click at [583, 123] on link "⏎ Editar" at bounding box center [556, 121] width 81 height 14
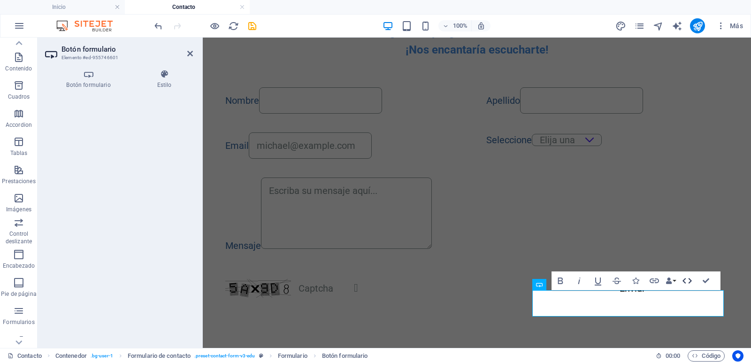
click at [688, 280] on icon "button" at bounding box center [687, 280] width 11 height 11
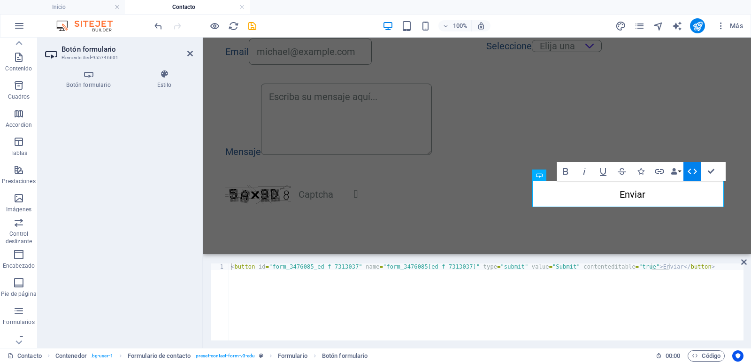
scroll to position [160, 0]
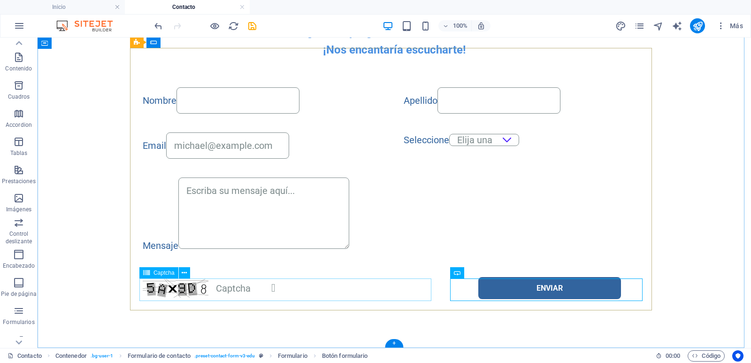
click at [310, 281] on div "Unreadable? Load new" at bounding box center [289, 288] width 292 height 25
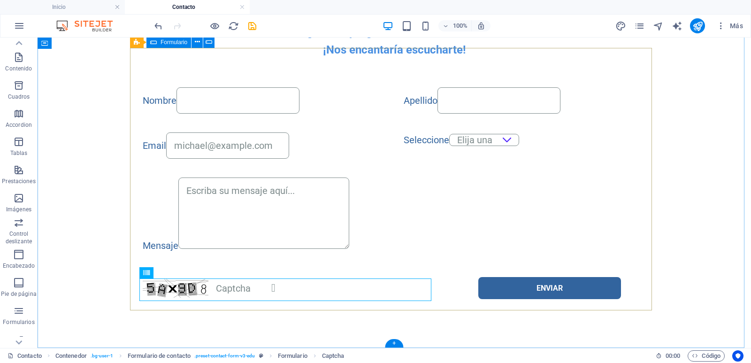
click at [250, 267] on div "Nombre Apellido Email Seleccione Elija una Reserva Consulta Reclamo Felicitacio…" at bounding box center [394, 194] width 522 height 232
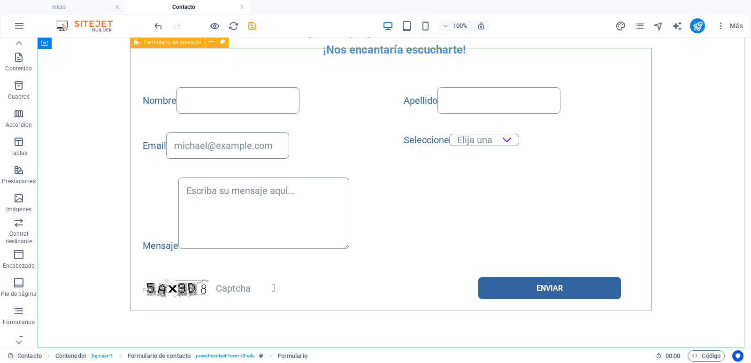
click at [140, 43] on div "Formulario de contacto" at bounding box center [167, 42] width 75 height 11
click at [210, 41] on icon at bounding box center [210, 42] width 5 height 10
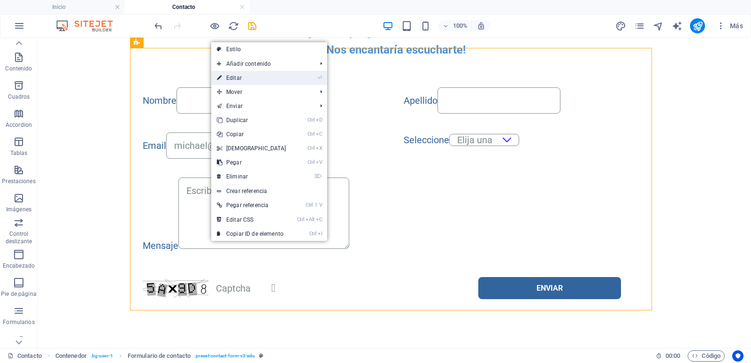
click at [231, 77] on link "⏎ Editar" at bounding box center [251, 78] width 81 height 14
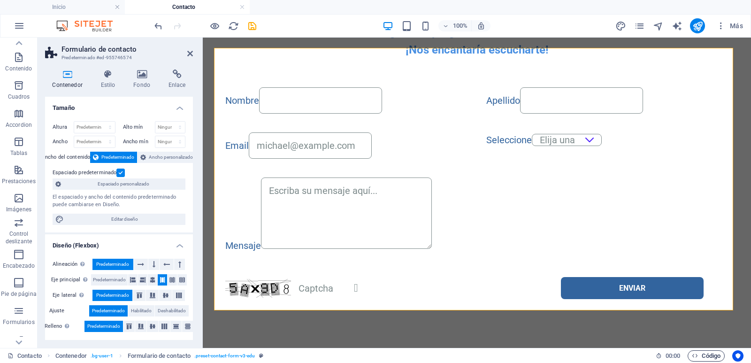
click at [709, 356] on span "Código" at bounding box center [706, 355] width 29 height 11
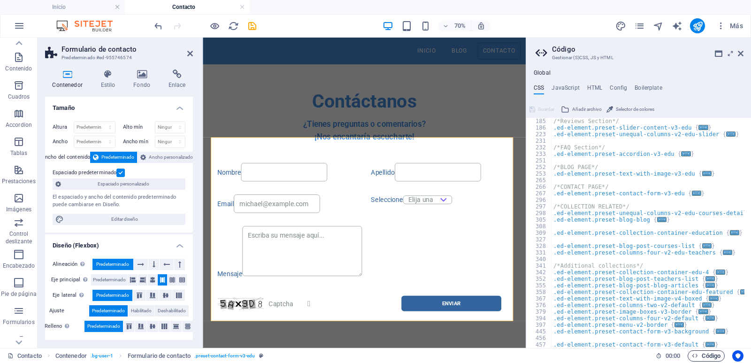
scroll to position [145, 0]
click at [595, 91] on h4 "HTML" at bounding box center [594, 89] width 15 height 10
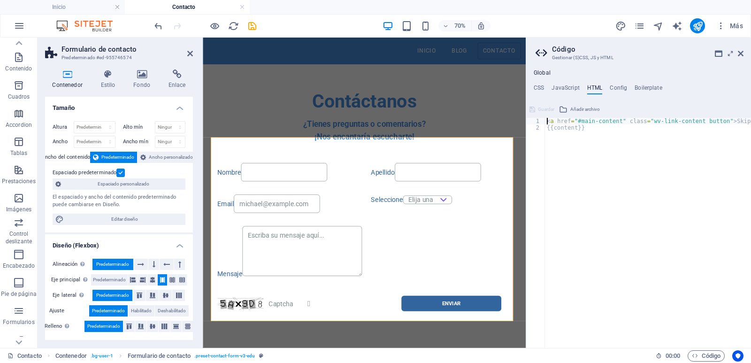
click at [541, 72] on h4 "Global" at bounding box center [542, 73] width 17 height 8
click at [539, 86] on h4 "CSS" at bounding box center [539, 89] width 10 height 10
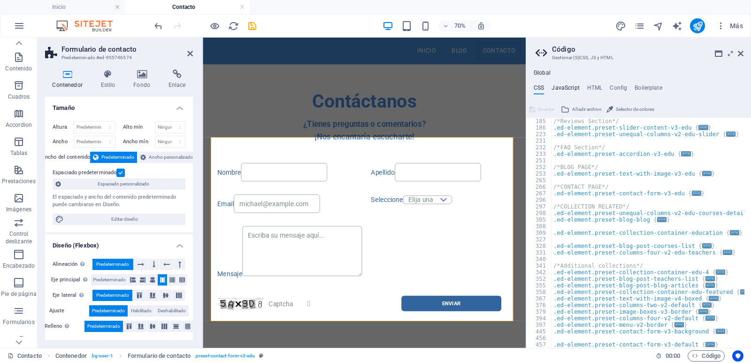
click at [574, 88] on h4 "JavaScript" at bounding box center [566, 89] width 28 height 10
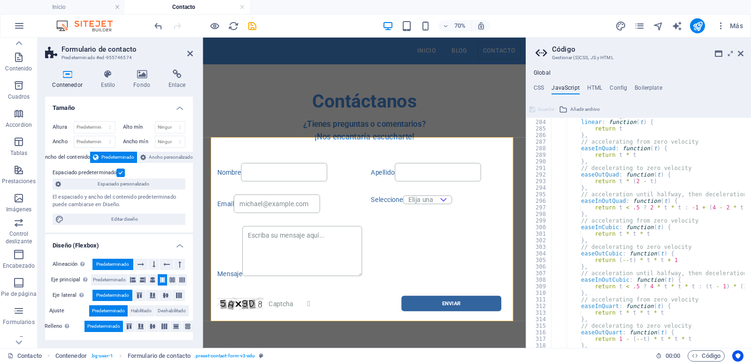
scroll to position [1859, 0]
click at [598, 88] on h4 "HTML" at bounding box center [594, 89] width 15 height 10
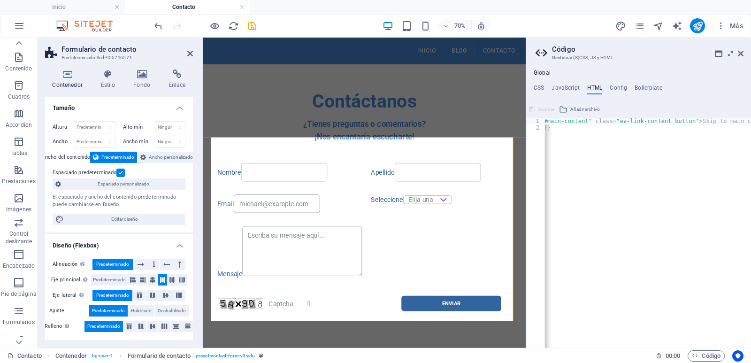
scroll to position [0, 47]
click at [618, 88] on h4 "Config" at bounding box center [618, 89] width 17 height 10
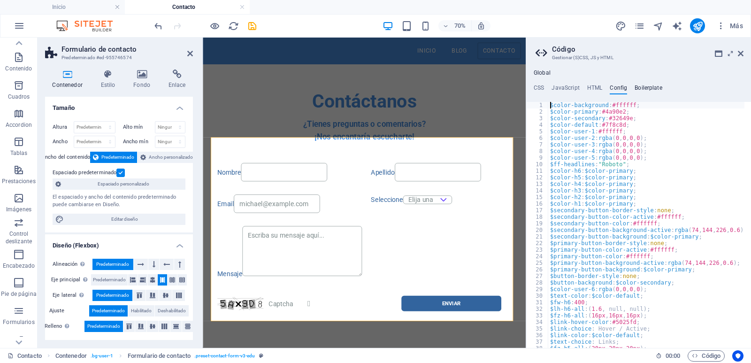
click at [647, 88] on h4 "Boilerplate" at bounding box center [649, 89] width 28 height 10
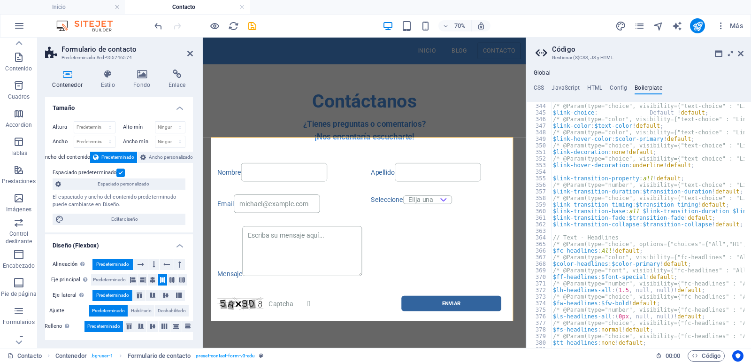
scroll to position [1362, 0]
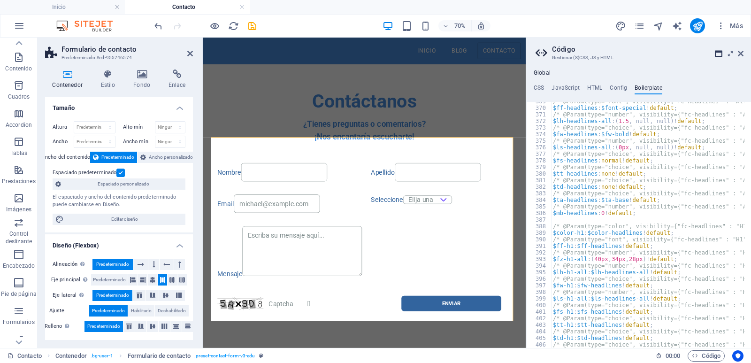
click at [718, 53] on icon at bounding box center [719, 54] width 8 height 8
click at [590, 57] on h3 "Gestionar (S)CSS, JS y HTML" at bounding box center [638, 58] width 173 height 8
click at [541, 52] on icon at bounding box center [543, 52] width 14 height 13
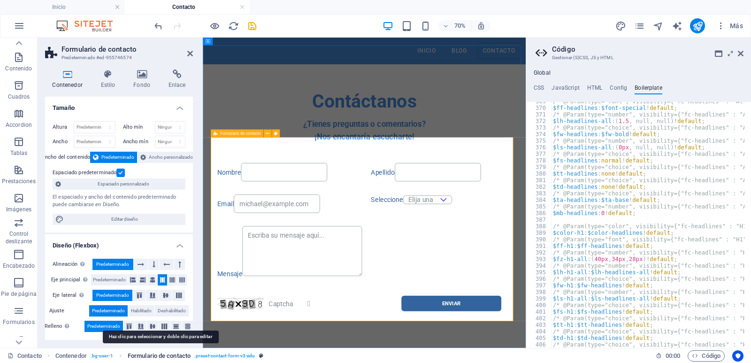
click at [177, 356] on span "Formulario de contacto" at bounding box center [159, 355] width 63 height 11
click at [226, 354] on span ". preset-contact-form-v3-edu" at bounding box center [224, 355] width 61 height 11
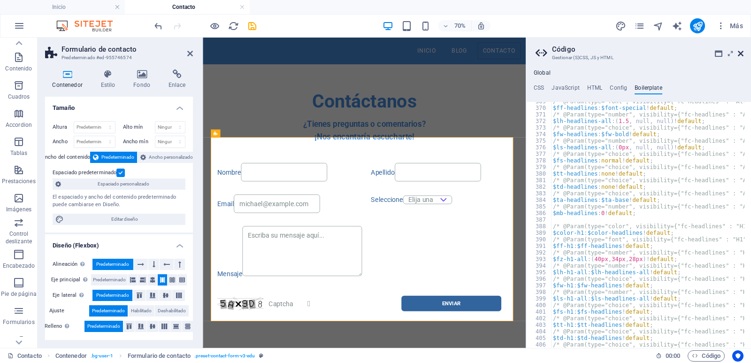
click at [743, 54] on icon at bounding box center [741, 54] width 6 height 8
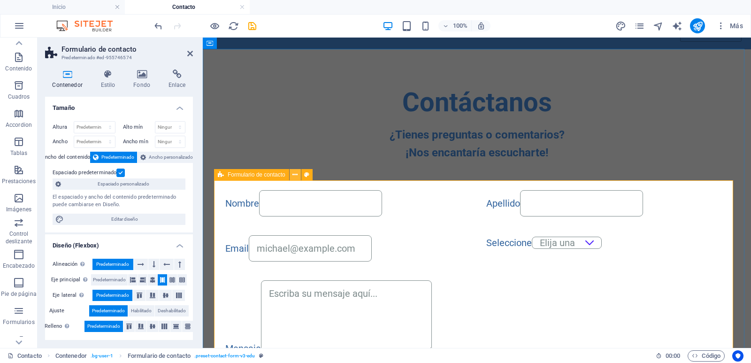
click at [294, 176] on icon at bounding box center [294, 175] width 5 height 10
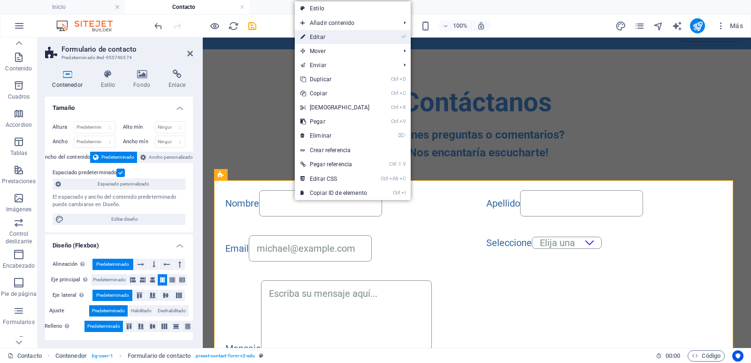
click at [363, 38] on link "⏎ Editar" at bounding box center [335, 37] width 81 height 14
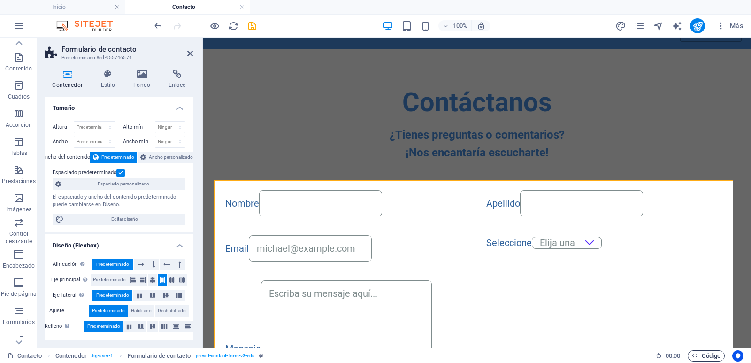
click at [709, 353] on span "Código" at bounding box center [706, 355] width 29 height 11
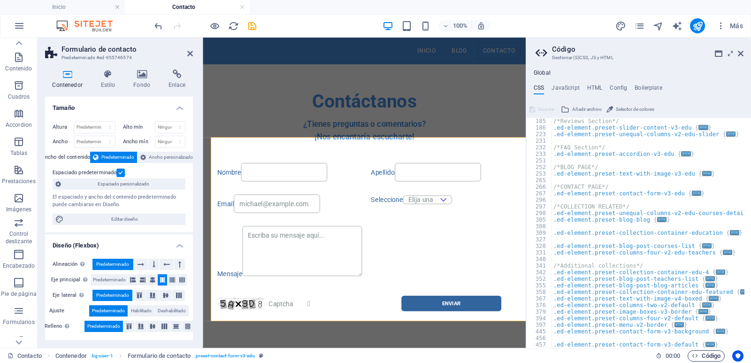
scroll to position [145, 0]
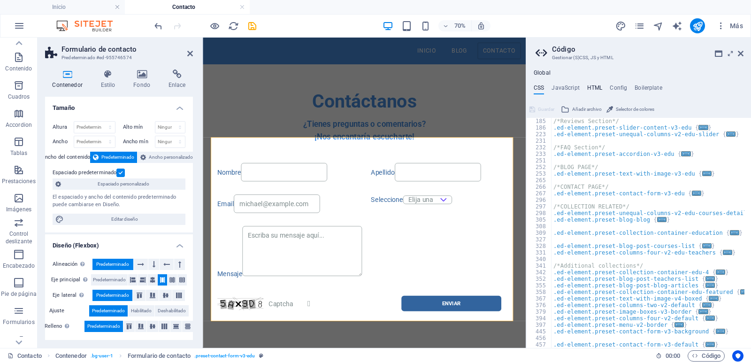
click at [597, 84] on h4 "HTML" at bounding box center [594, 89] width 15 height 10
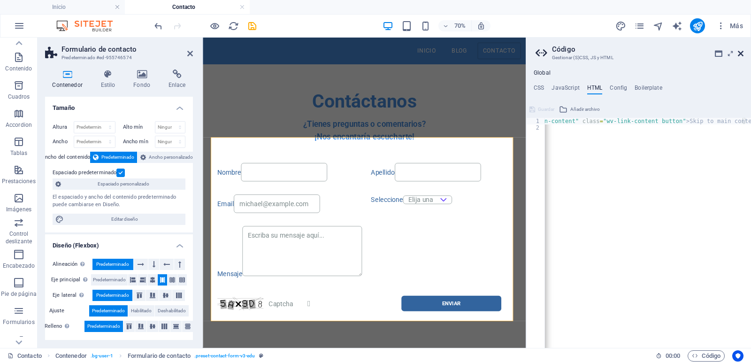
click at [742, 54] on icon at bounding box center [741, 54] width 6 height 8
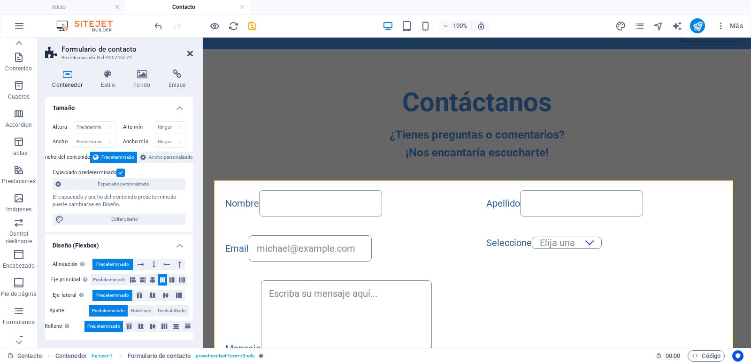
click at [189, 53] on icon at bounding box center [190, 54] width 6 height 8
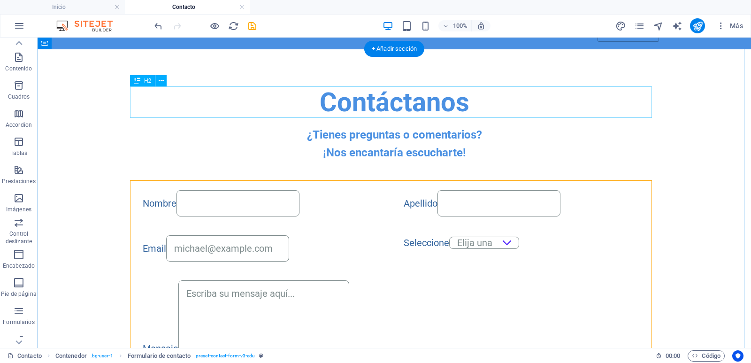
scroll to position [0, 0]
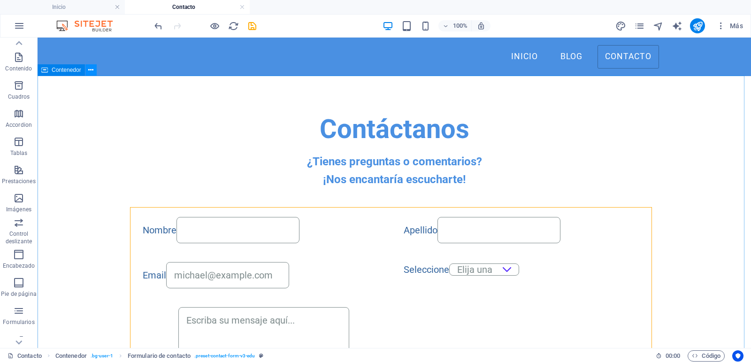
click at [93, 70] on button at bounding box center [90, 69] width 11 height 11
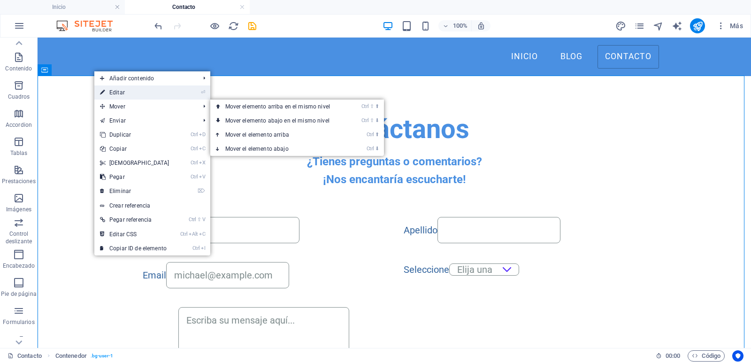
click at [137, 93] on link "⏎ Editar" at bounding box center [134, 92] width 81 height 14
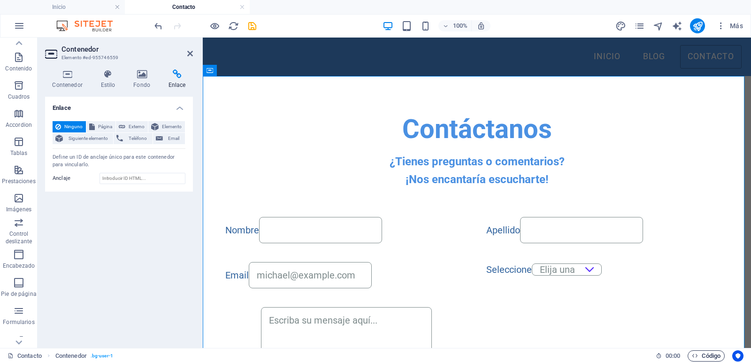
click at [712, 356] on span "Código" at bounding box center [706, 355] width 29 height 11
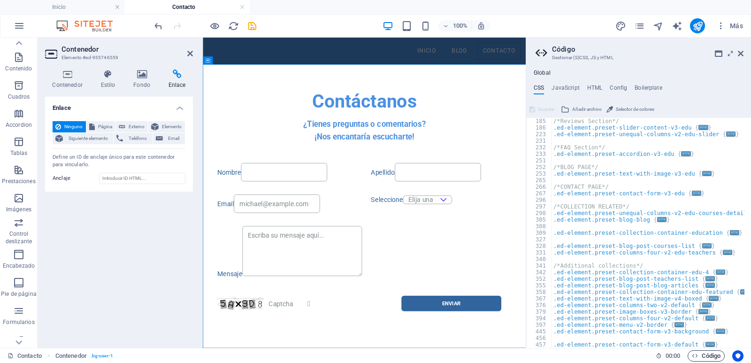
scroll to position [145, 0]
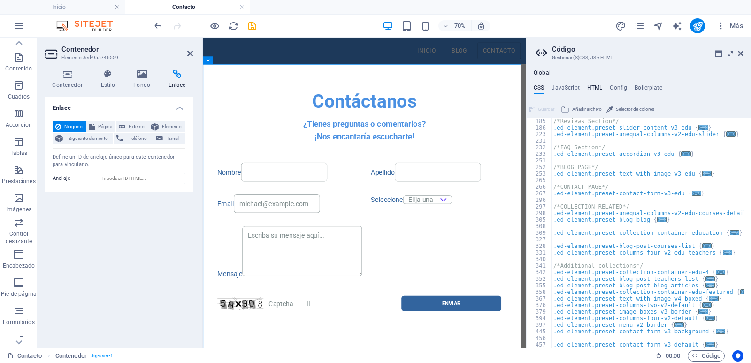
click at [596, 87] on h4 "HTML" at bounding box center [594, 89] width 15 height 10
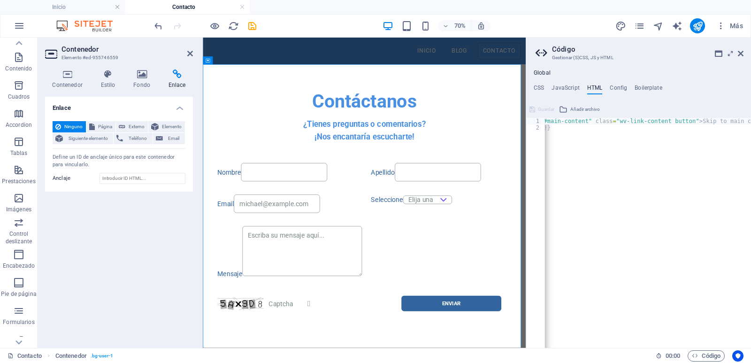
scroll to position [0, 47]
click at [743, 52] on icon at bounding box center [741, 54] width 6 height 8
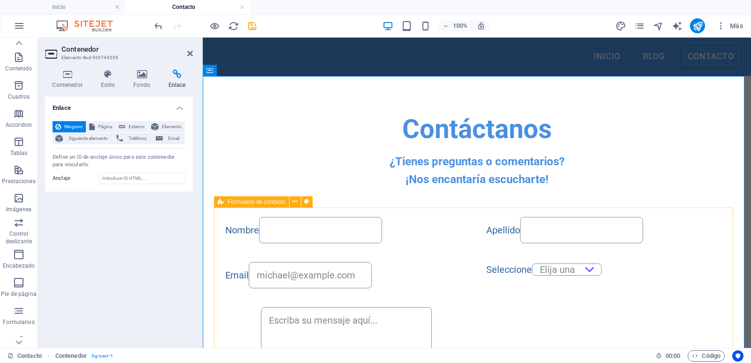
click at [239, 202] on span "Formulario de contacto" at bounding box center [257, 202] width 58 height 6
click at [293, 202] on icon at bounding box center [294, 202] width 5 height 10
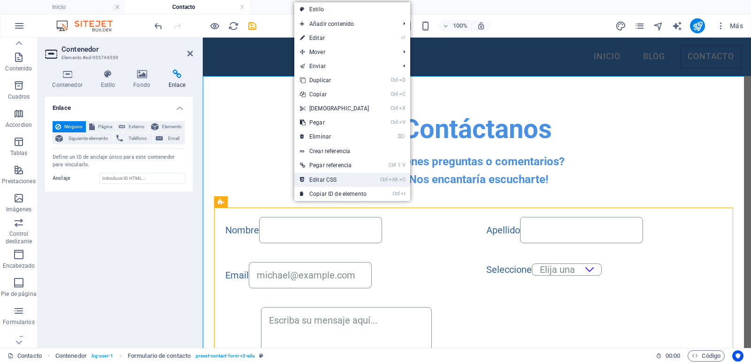
click at [340, 179] on link "Ctrl Alt C Editar CSS" at bounding box center [334, 180] width 81 height 14
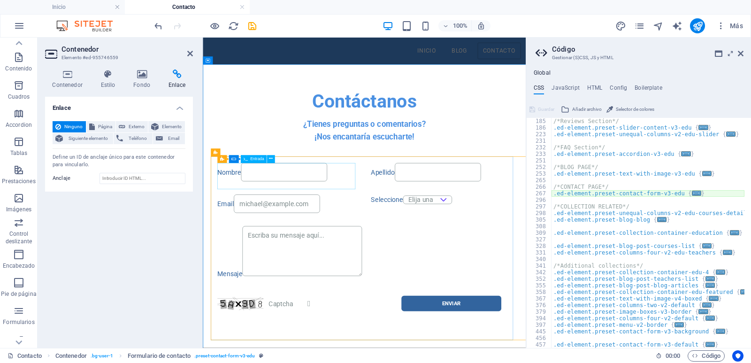
type textarea "@include contact-form-v3("
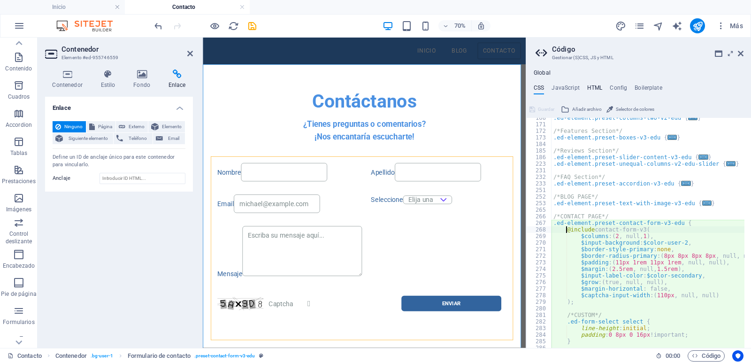
click at [594, 87] on h4 "HTML" at bounding box center [594, 89] width 15 height 10
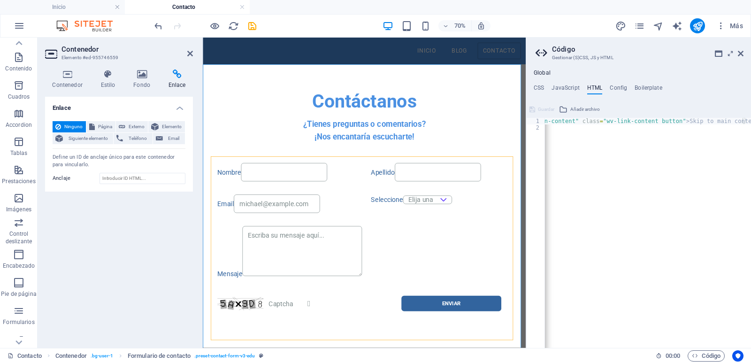
scroll to position [0, 0]
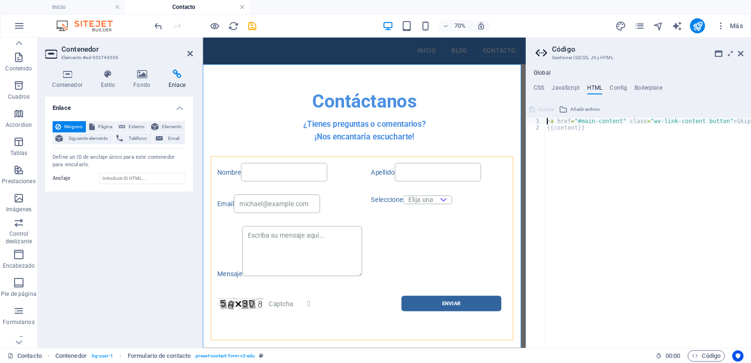
click at [240, 9] on link at bounding box center [242, 7] width 6 height 9
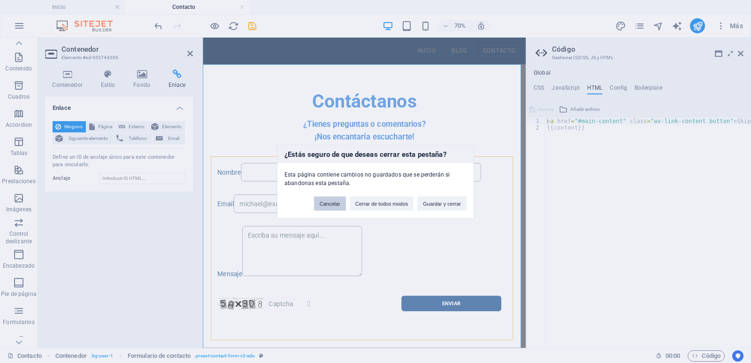
click at [326, 205] on button "Cancelar" at bounding box center [330, 203] width 32 height 14
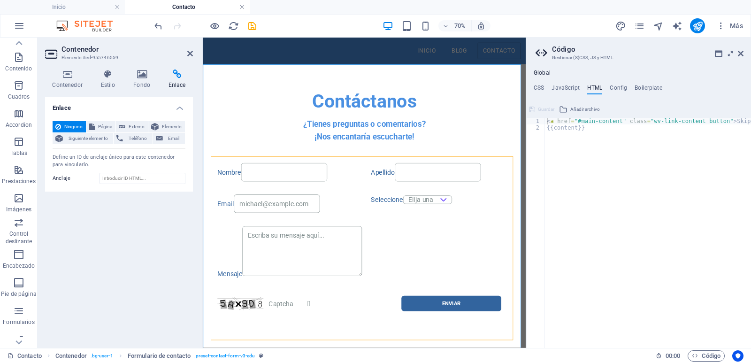
click at [241, 8] on link at bounding box center [242, 7] width 6 height 9
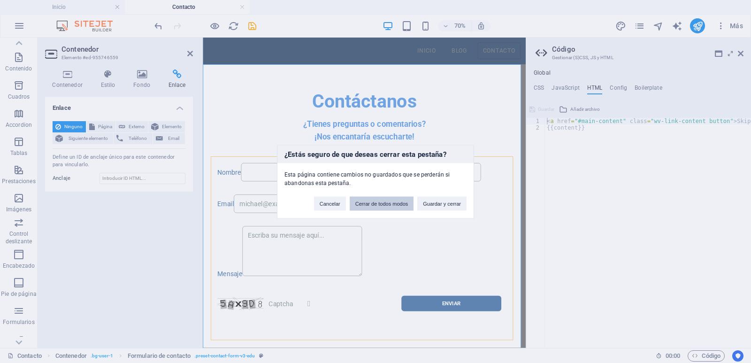
click at [381, 204] on button "Cerrar de todos modos" at bounding box center [382, 203] width 64 height 14
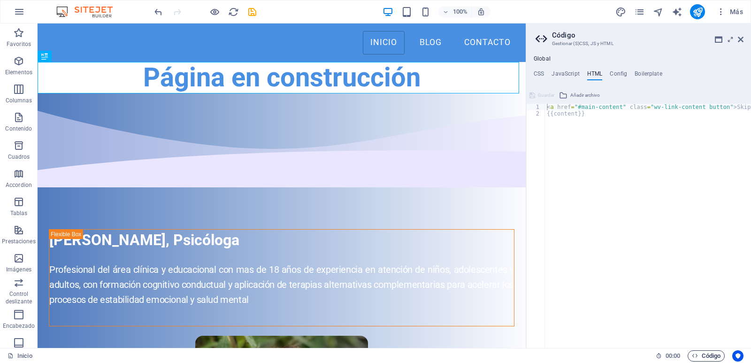
click at [709, 356] on span "Código" at bounding box center [706, 355] width 29 height 11
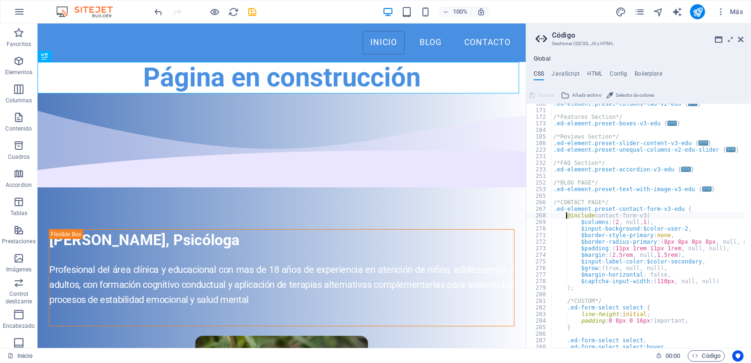
scroll to position [115, 0]
click at [740, 40] on icon at bounding box center [741, 40] width 6 height 8
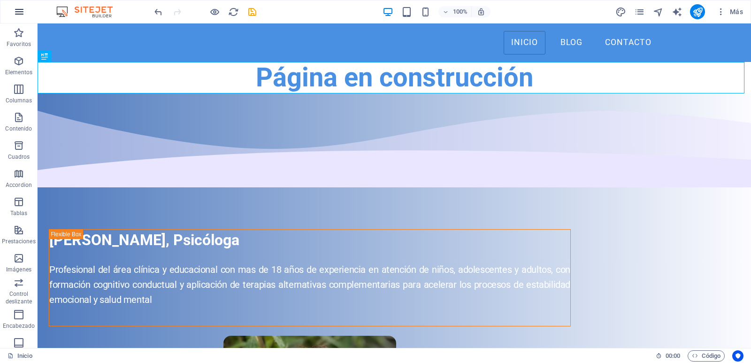
click at [14, 10] on icon "button" at bounding box center [19, 11] width 11 height 11
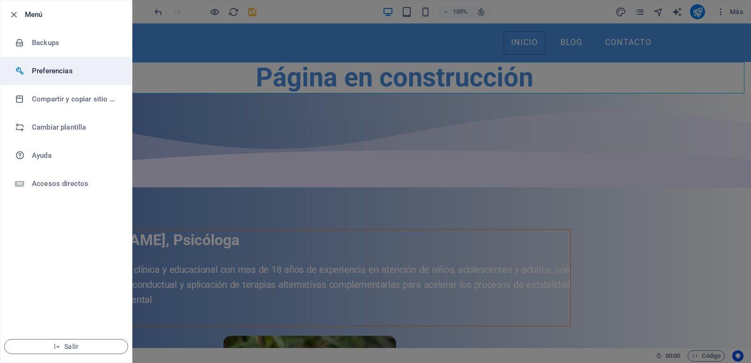
click at [47, 71] on h6 "Preferencias" at bounding box center [75, 70] width 87 height 11
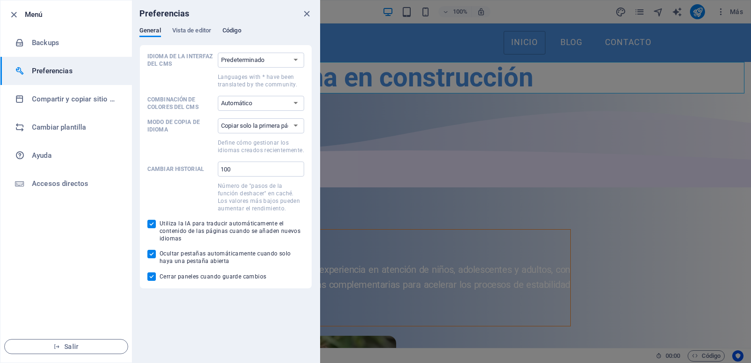
click at [230, 28] on span "Código" at bounding box center [231, 31] width 19 height 13
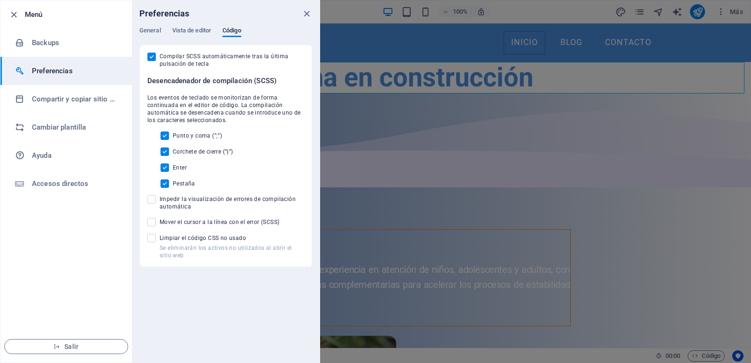
click at [78, 210] on ul "Menú Backups Preferencias Compartir y copiar sitio web Cambiar plantilla Ayuda …" at bounding box center [65, 181] width 131 height 362
